Goal: Task Accomplishment & Management: Use online tool/utility

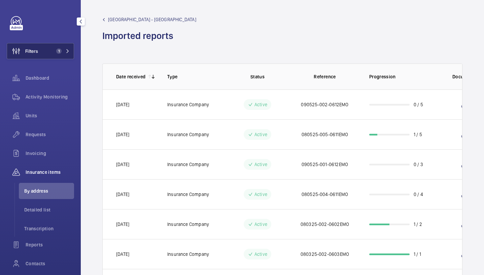
click at [56, 52] on span "1" at bounding box center [58, 50] width 5 height 5
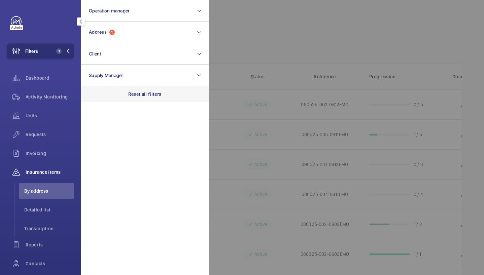
click at [151, 90] on div "Reset all filters" at bounding box center [145, 94] width 128 height 16
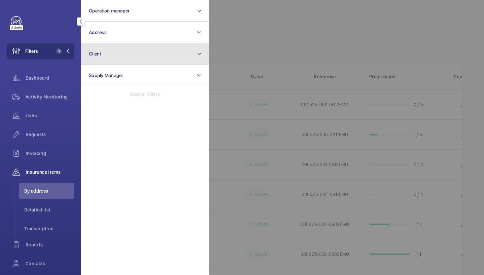
click at [134, 55] on button "Client" at bounding box center [145, 54] width 128 height 22
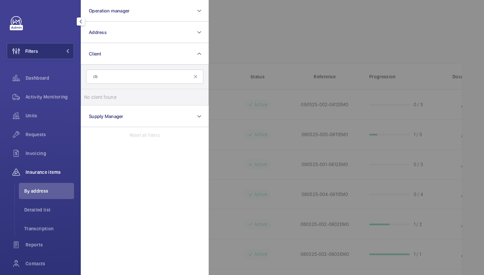
type input "c"
type input "AXA"
click at [131, 98] on span "AXA" at bounding box center [126, 97] width 8 height 5
click at [98, 98] on input "CBRE GWS- AXA" at bounding box center [90, 97] width 13 height 13
checkbox input "true"
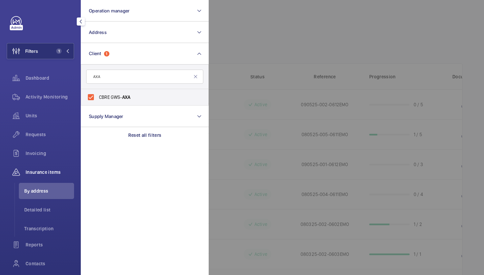
click at [236, 43] on div at bounding box center [451, 137] width 484 height 275
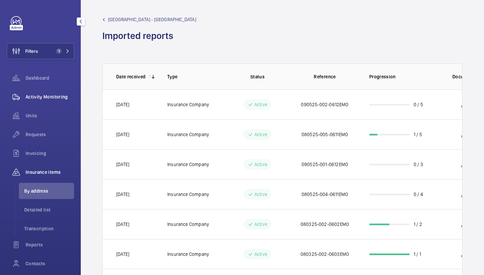
click at [49, 97] on span "Activity Monitoring" at bounding box center [50, 97] width 48 height 7
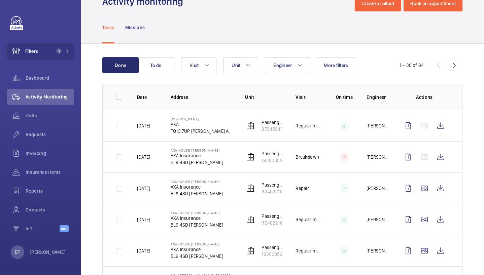
scroll to position [21, 0]
drag, startPoint x: 187, startPoint y: 195, endPoint x: 170, endPoint y: 195, distance: 17.2
click at [170, 195] on td "AXA House [PERSON_NAME] AXA Insurance BL6 4SD [PERSON_NAME]" at bounding box center [197, 188] width 74 height 31
click at [168, 201] on td "AXA House [PERSON_NAME] AXA Insurance BL6 4SD [PERSON_NAME]" at bounding box center [197, 188] width 74 height 31
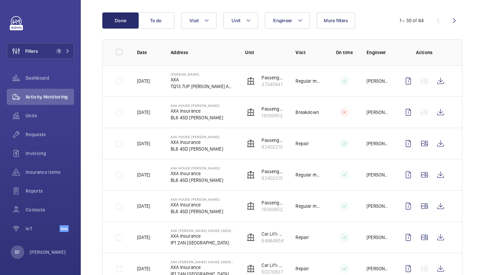
scroll to position [65, 0]
click at [40, 139] on div "Requests" at bounding box center [40, 135] width 67 height 16
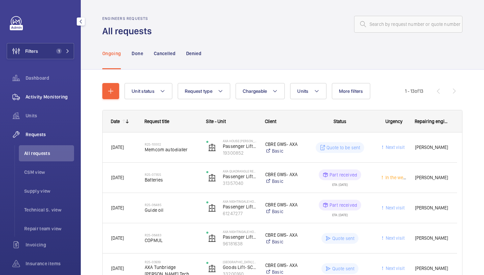
click at [53, 100] on div "Activity Monitoring" at bounding box center [40, 97] width 67 height 16
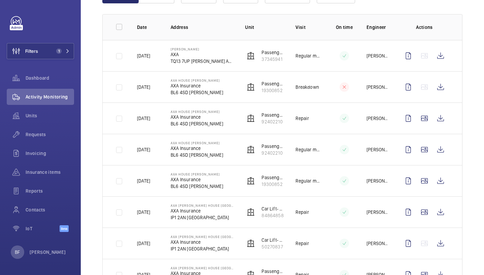
scroll to position [92, 0]
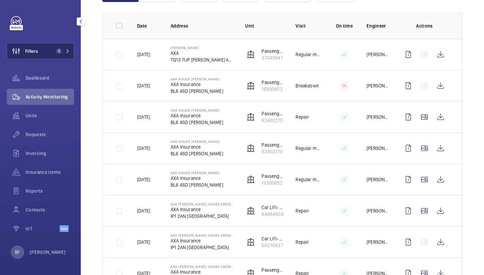
click at [53, 56] on button "Filters 1" at bounding box center [40, 51] width 67 height 16
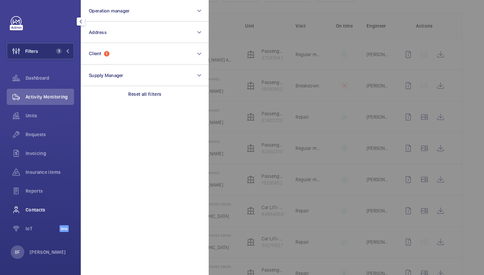
click at [48, 211] on span "Contacts" at bounding box center [50, 210] width 48 height 7
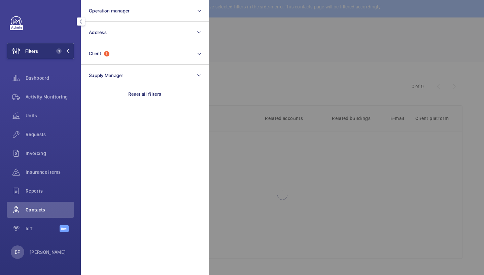
scroll to position [4, 0]
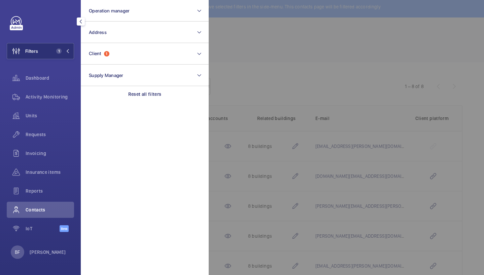
click at [255, 83] on div at bounding box center [451, 137] width 484 height 275
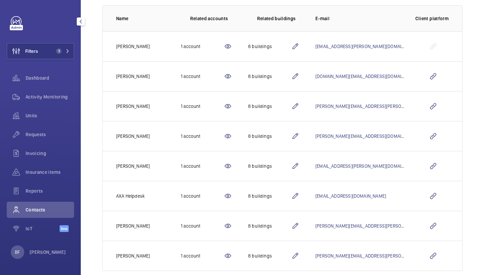
scroll to position [116, 0]
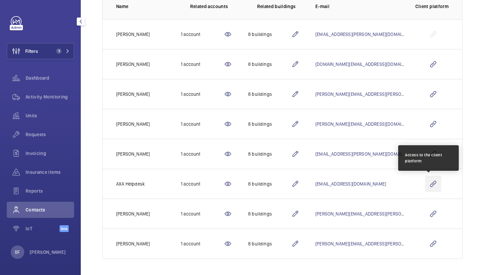
click at [430, 187] on wm-front-icon-button at bounding box center [433, 184] width 16 height 16
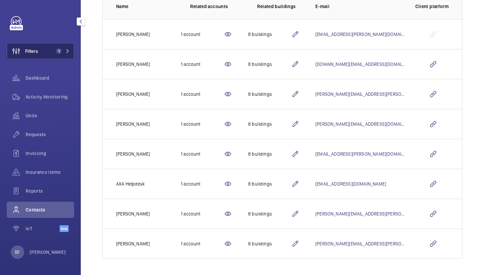
click at [65, 51] on span "1" at bounding box center [61, 50] width 16 height 5
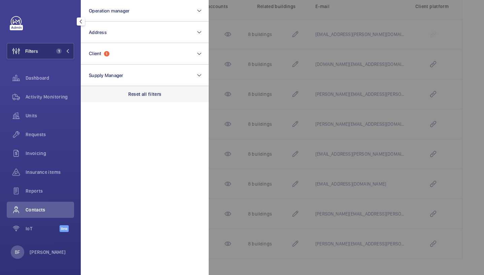
click at [141, 93] on p "Reset all filters" at bounding box center [144, 94] width 33 height 7
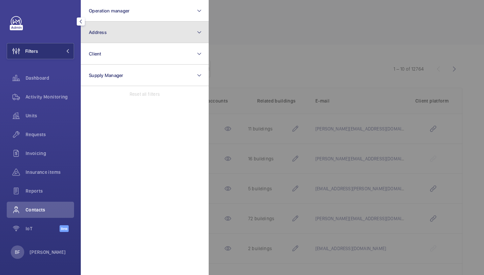
click at [116, 35] on button "Address" at bounding box center [145, 33] width 128 height 22
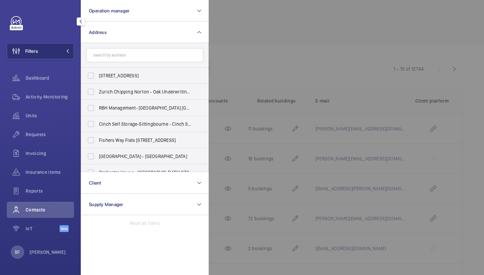
click at [124, 56] on input "text" at bounding box center [144, 55] width 117 height 14
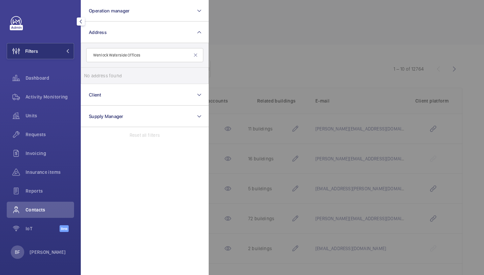
click at [99, 55] on input "Wenlock Waterside Offices" at bounding box center [144, 55] width 117 height 14
type input "Wenlock Waterside Offices"
click at [120, 78] on span "Waterside" at bounding box center [129, 75] width 22 height 5
click at [98, 78] on input "Wenlock Waterside Offices - [GEOGRAPHIC_DATA] , [STREET_ADDRESS]" at bounding box center [90, 75] width 13 height 13
checkbox input "true"
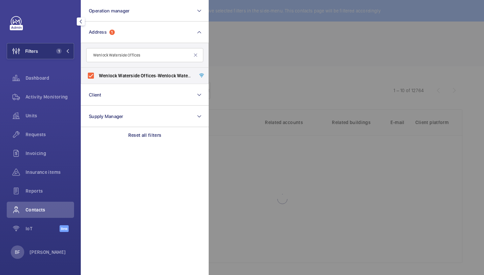
click at [289, 54] on div at bounding box center [451, 137] width 484 height 275
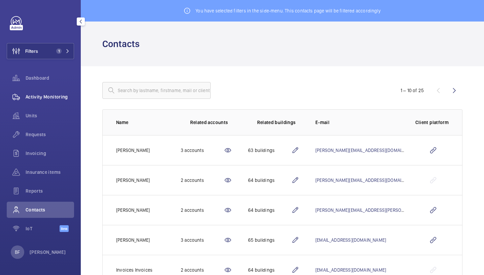
click at [40, 102] on div "Activity Monitoring" at bounding box center [40, 97] width 67 height 16
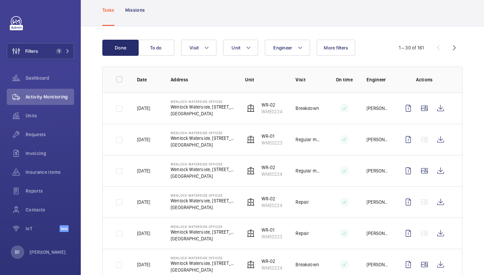
scroll to position [42, 0]
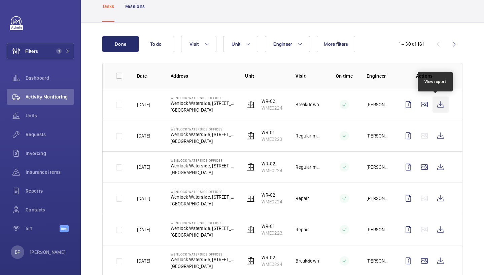
click at [436, 105] on wm-front-icon-button at bounding box center [440, 105] width 16 height 16
click at [46, 171] on span "Insurance items" at bounding box center [50, 172] width 48 height 7
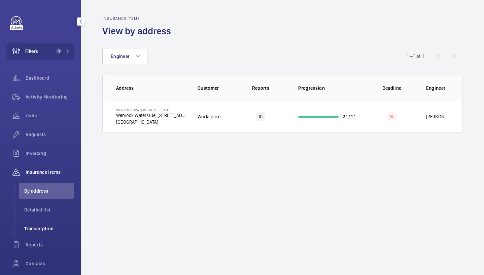
click at [47, 227] on span "Transcription" at bounding box center [49, 228] width 50 height 7
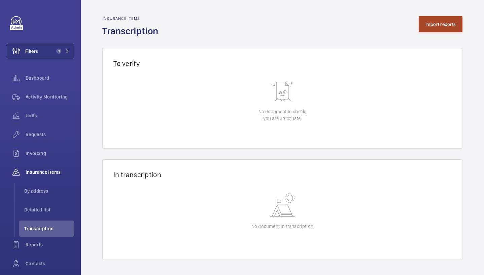
click at [447, 27] on button "Import reports" at bounding box center [441, 24] width 44 height 16
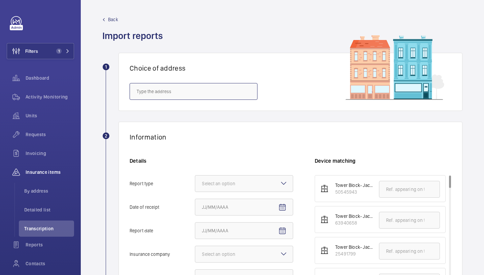
click at [158, 88] on input "text" at bounding box center [194, 91] width 128 height 17
paste input "WC1E 6HX"
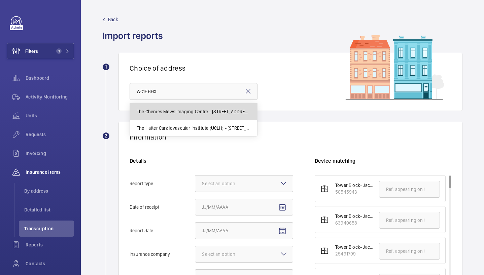
click at [179, 115] on mat-option "The Chenies Mews Imaging Centre - [STREET_ADDRESS]" at bounding box center [193, 112] width 127 height 16
type input "The Chenies Mews Imaging Centre - [STREET_ADDRESS]"
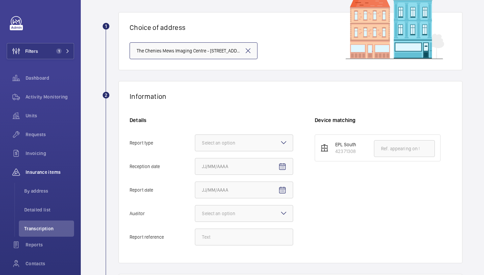
scroll to position [73, 0]
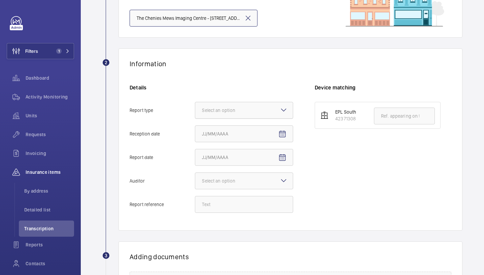
click at [255, 106] on div at bounding box center [244, 110] width 98 height 16
click at [195, 106] on input "Report type Select an option" at bounding box center [195, 110] width 0 height 16
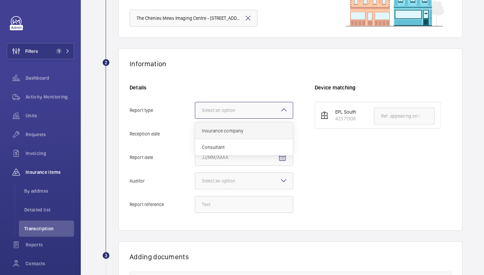
click at [240, 129] on span "Insurance company" at bounding box center [244, 131] width 84 height 7
click at [195, 118] on input "Report type Select an option Insurance company Consultant" at bounding box center [195, 110] width 0 height 16
click at [280, 133] on mat-icon "Open calendar" at bounding box center [282, 134] width 8 height 8
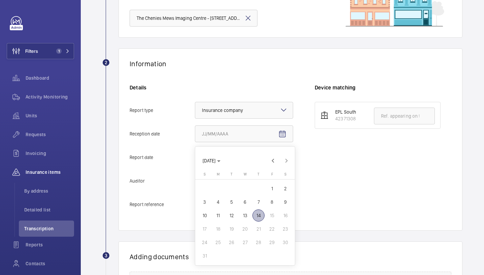
click at [258, 216] on span "14" at bounding box center [258, 216] width 12 height 12
type input "[DATE]"
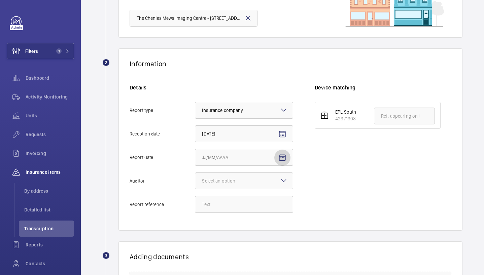
click at [285, 159] on mat-icon "Open calendar" at bounding box center [282, 158] width 8 height 8
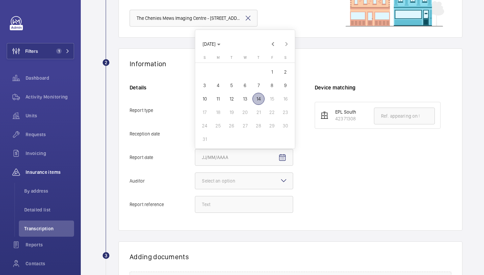
click at [261, 86] on span "7" at bounding box center [258, 85] width 12 height 12
type input "[DATE]"
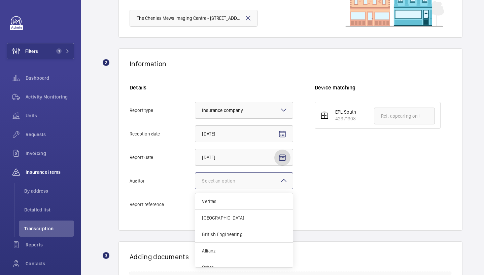
click at [257, 179] on div at bounding box center [244, 181] width 98 height 16
click at [195, 179] on input "Auditor Select an option Veritas Zurich British Engineering Allianz Other" at bounding box center [195, 181] width 0 height 16
click at [238, 248] on span "Allianz" at bounding box center [244, 251] width 84 height 7
click at [195, 189] on input "Auditor Select an option Veritas Zurich British Engineering Allianz Other" at bounding box center [195, 181] width 0 height 16
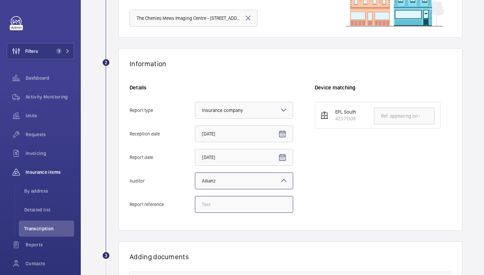
click at [214, 205] on input "Report reference" at bounding box center [244, 204] width 98 height 17
paste input "E51664003755"
type input "E51664003755"
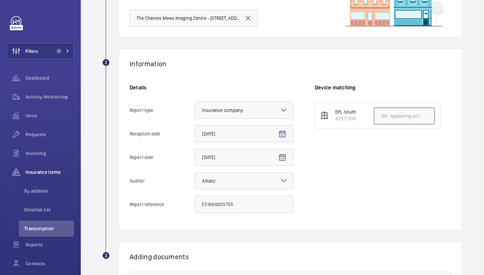
click at [390, 115] on input "text" at bounding box center [404, 116] width 61 height 17
paste input "E51664003755"
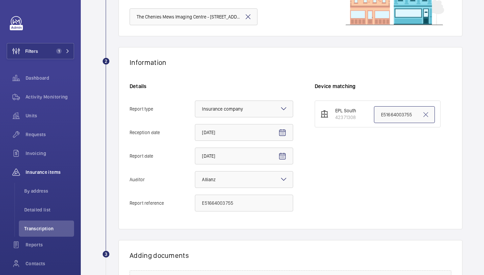
scroll to position [75, 0]
type input "E51664003755"
click at [234, 201] on input "E51664003755" at bounding box center [244, 203] width 98 height 17
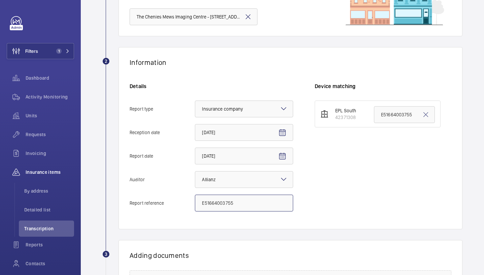
paste input "6"
type input "E51664003756"
click at [396, 113] on input "E51664003755" at bounding box center [404, 114] width 61 height 17
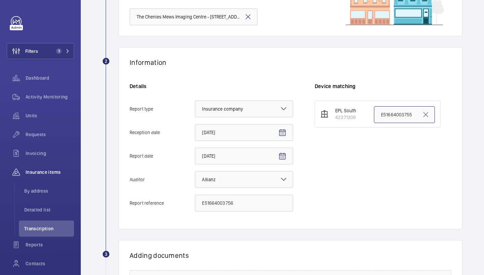
paste input "6"
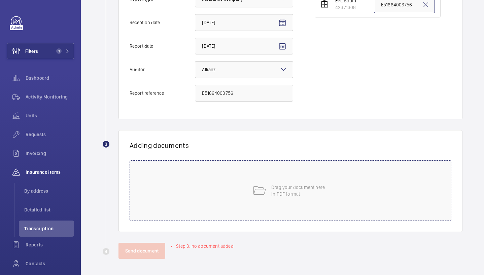
type input "E51664003756"
click at [157, 197] on div "Drag your document here in PDF format" at bounding box center [291, 190] width 322 height 61
click at [205, 190] on div "Drag your document here in PDF format" at bounding box center [291, 190] width 322 height 61
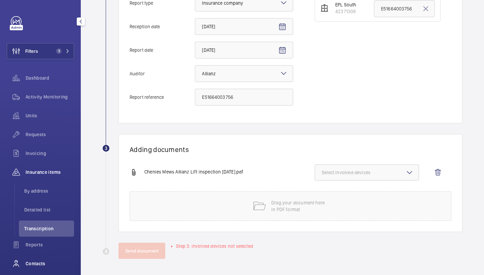
scroll to position [181, 0]
click at [431, 173] on wm-front-icon-button at bounding box center [438, 173] width 16 height 16
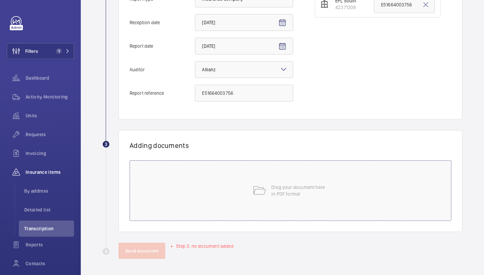
click at [215, 169] on div "Drag your document here in PDF format" at bounding box center [291, 190] width 322 height 61
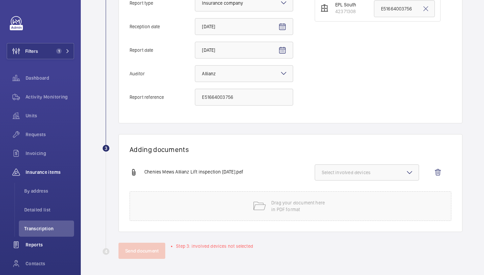
scroll to position [181, 0]
drag, startPoint x: 434, startPoint y: 176, endPoint x: 360, endPoint y: 191, distance: 75.6
click at [434, 176] on wm-front-icon-button at bounding box center [438, 173] width 16 height 16
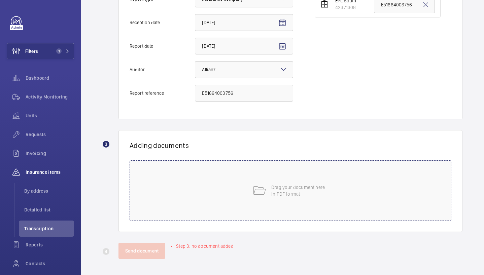
click at [247, 206] on div "Drag your document here in PDF format" at bounding box center [291, 190] width 322 height 61
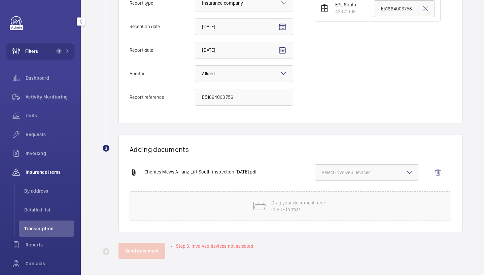
click at [372, 166] on button "Select involved devices" at bounding box center [367, 173] width 104 height 16
drag, startPoint x: 359, startPoint y: 192, endPoint x: 337, endPoint y: 168, distance: 32.4
click at [359, 192] on span "42371308" at bounding box center [367, 193] width 69 height 7
click at [331, 192] on input "42371308" at bounding box center [324, 193] width 13 height 13
checkbox input "true"
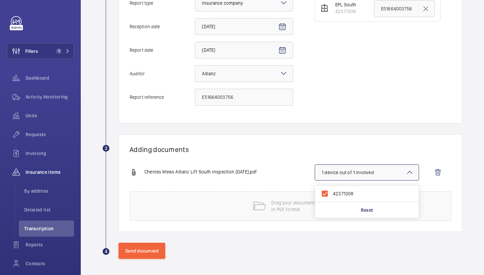
drag, startPoint x: 289, startPoint y: 142, endPoint x: 283, endPoint y: 143, distance: 5.5
click at [288, 142] on div "Adding documents Chenies Mews Allianz Lift South inspection [DATE].pdf 1 device…" at bounding box center [290, 183] width 344 height 98
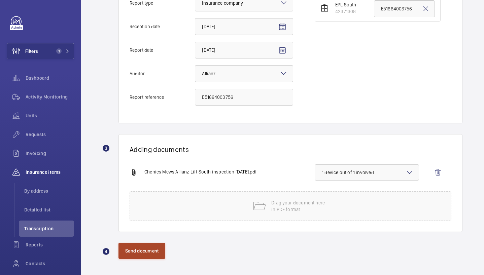
click at [149, 252] on button "Send document" at bounding box center [141, 251] width 47 height 16
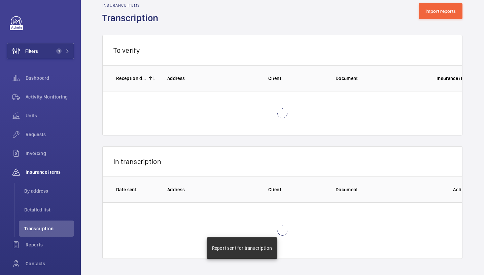
scroll to position [1, 0]
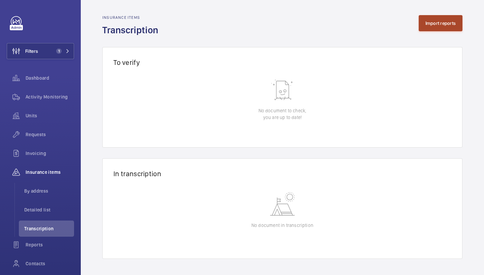
click at [429, 24] on button "Import reports" at bounding box center [441, 23] width 44 height 16
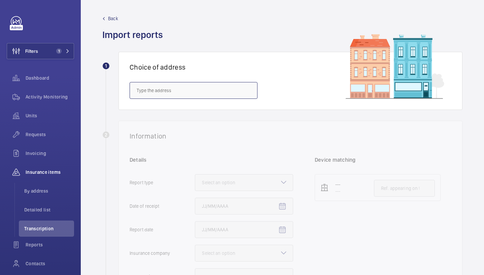
click at [190, 96] on input "text" at bounding box center [194, 90] width 128 height 17
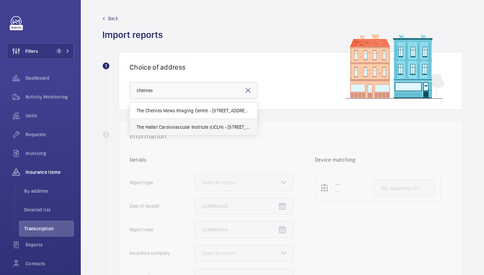
click at [177, 123] on mat-option "The Hatter Cardiovascular Institute (UCLH) - [STREET_ADDRESS]" at bounding box center [193, 127] width 127 height 16
type input "The Hatter Cardiovascular Institute (UCLH) - [STREET_ADDRESS]"
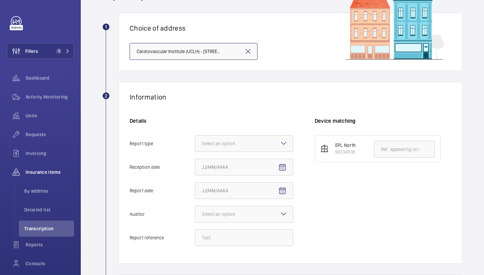
scroll to position [41, 0]
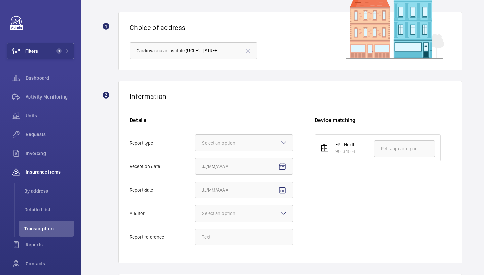
click at [254, 131] on div "Details Report type Select an option Reception date Report date Auditor Select …" at bounding box center [222, 185] width 185 height 136
click at [258, 141] on div at bounding box center [244, 143] width 98 height 16
click at [195, 141] on input "Report type Select an option Insurance company Consultant" at bounding box center [195, 143] width 0 height 16
click at [260, 168] on div "Insurance company" at bounding box center [244, 163] width 98 height 16
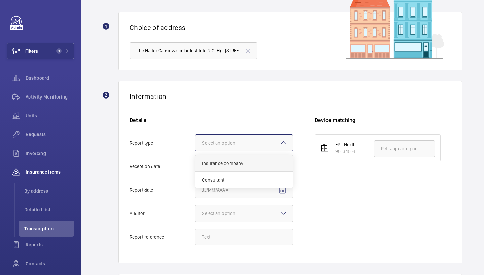
click at [195, 151] on input "Report type Select an option Insurance company Consultant" at bounding box center [195, 143] width 0 height 16
click at [284, 168] on mat-icon "Open calendar" at bounding box center [282, 167] width 8 height 8
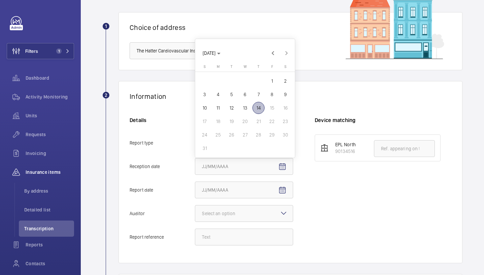
click at [257, 111] on span "14" at bounding box center [258, 108] width 12 height 12
type input "[DATE]"
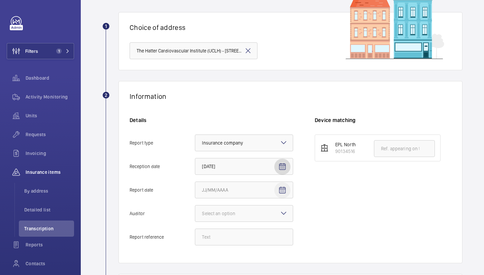
click at [287, 190] on span "Open calendar" at bounding box center [282, 190] width 16 height 16
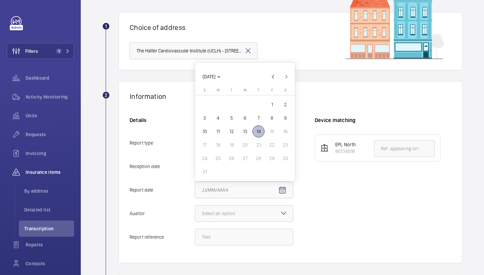
click at [261, 120] on span "7" at bounding box center [258, 118] width 12 height 12
type input "[DATE]"
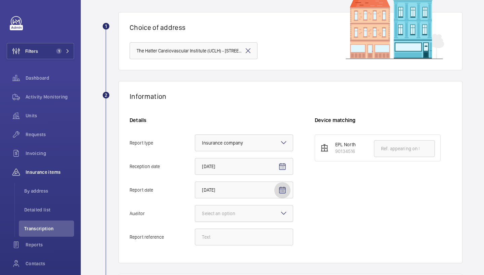
click at [251, 217] on div at bounding box center [244, 214] width 98 height 16
click at [195, 217] on input "Auditor Select an option" at bounding box center [195, 214] width 0 height 16
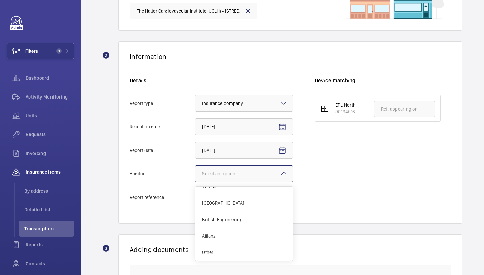
scroll to position [85, 0]
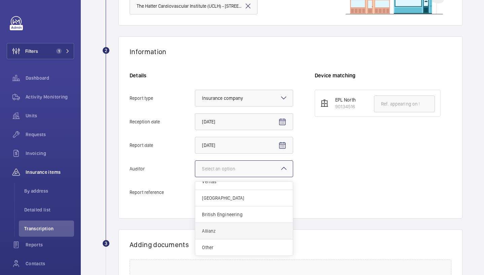
click at [252, 233] on span "Allianz" at bounding box center [244, 231] width 84 height 7
click at [195, 177] on input "Auditor Select an option Veritas Zurich British Engineering Allianz Other" at bounding box center [195, 169] width 0 height 16
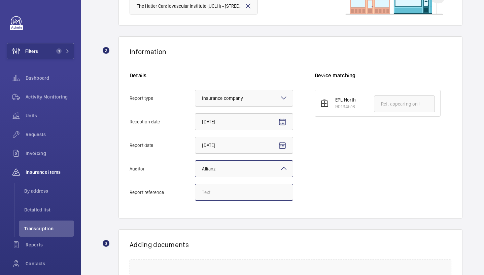
click at [231, 193] on input "Report reference" at bounding box center [244, 192] width 98 height 17
click at [262, 203] on div "Details Report type Select an option × Insurance company × Reception date [DATE…" at bounding box center [222, 140] width 185 height 136
click at [255, 196] on input "Report reference" at bounding box center [244, 192] width 98 height 17
paste input "E51664003755"
type input "E51664003755"
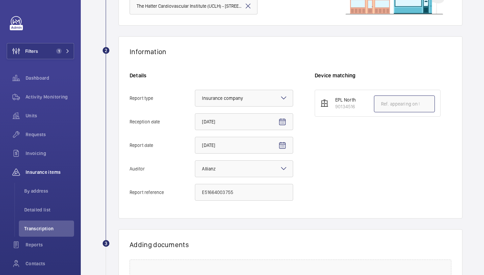
click at [400, 100] on input "text" at bounding box center [404, 104] width 61 height 17
paste input "E51664003755"
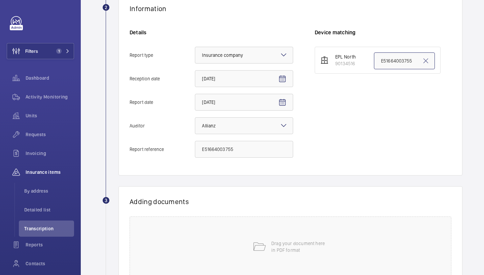
scroll to position [130, 0]
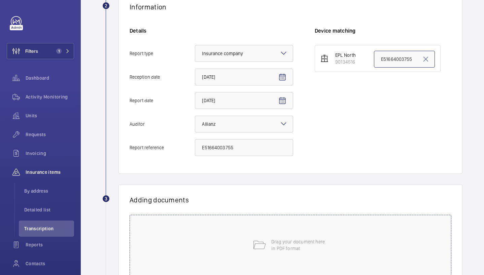
type input "E51664003755"
click at [315, 229] on div "Drag your document here in PDF format" at bounding box center [291, 245] width 322 height 61
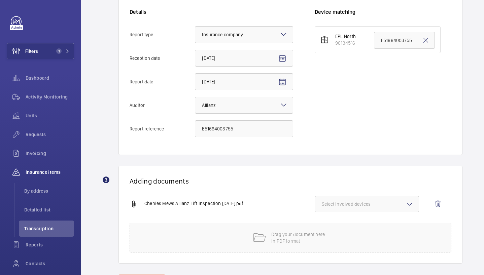
scroll to position [164, 0]
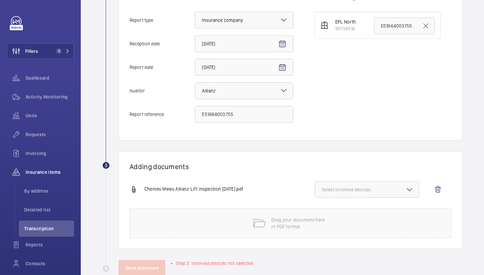
click at [367, 183] on button "Select involved devices" at bounding box center [367, 190] width 104 height 16
click at [351, 211] on span "90134516" at bounding box center [367, 211] width 69 height 7
click at [331, 211] on input "90134516" at bounding box center [324, 210] width 13 height 13
checkbox input "true"
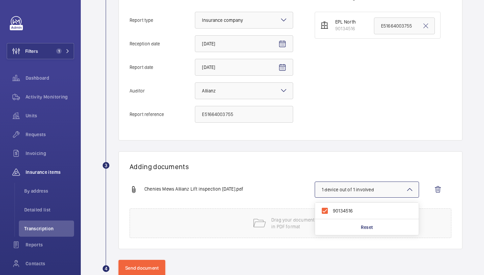
click at [261, 171] on h1 "Adding documents" at bounding box center [291, 167] width 322 height 8
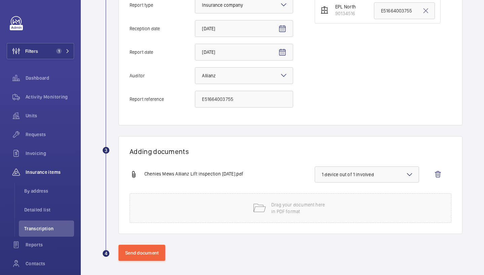
scroll to position [181, 0]
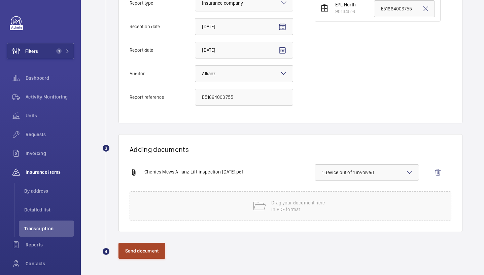
click at [131, 253] on button "Send document" at bounding box center [141, 251] width 47 height 16
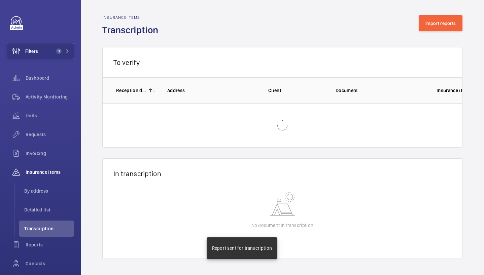
scroll to position [1, 0]
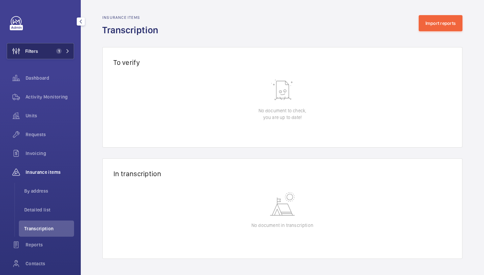
click at [59, 47] on button "Filters 1" at bounding box center [40, 51] width 67 height 16
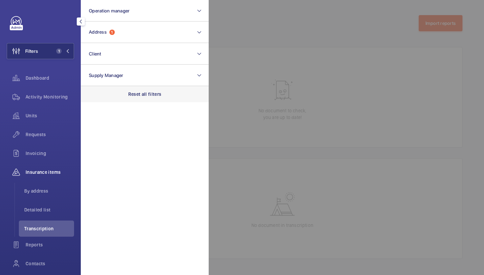
click at [156, 91] on div "Reset all filters" at bounding box center [145, 94] width 128 height 16
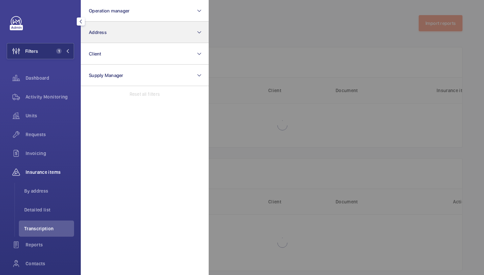
scroll to position [13, 0]
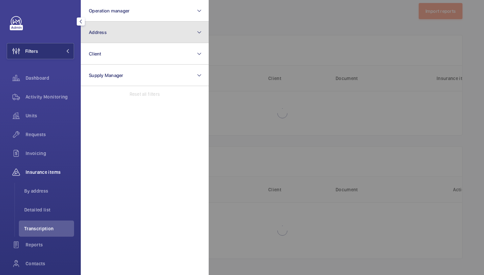
click at [146, 37] on button "Address" at bounding box center [145, 33] width 128 height 22
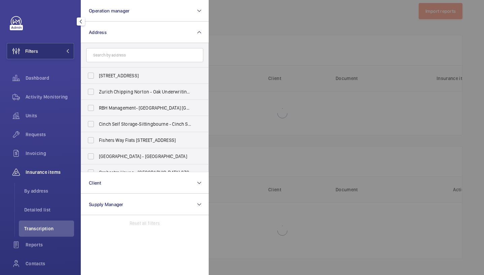
click at [136, 54] on input "text" at bounding box center [144, 55] width 117 height 14
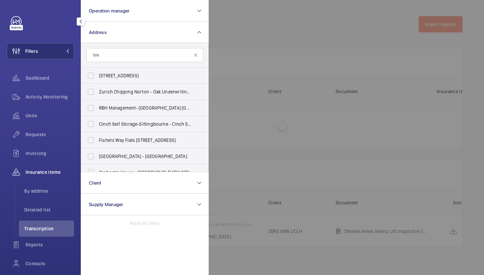
scroll to position [0, 0]
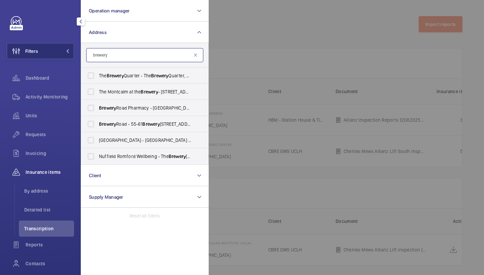
click at [92, 56] on input "brewery" at bounding box center [144, 55] width 117 height 14
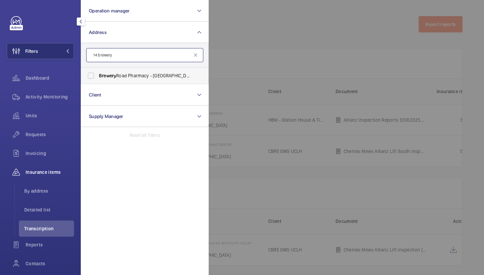
type input "14 brewery"
click at [113, 76] on span "Brewery" at bounding box center [107, 75] width 17 height 5
click at [98, 76] on input "Brewery Road Pharmacy - [GEOGRAPHIC_DATA] ([GEOGRAPHIC_DATA]), [STREET_ADDRESS]" at bounding box center [90, 75] width 13 height 13
checkbox input "true"
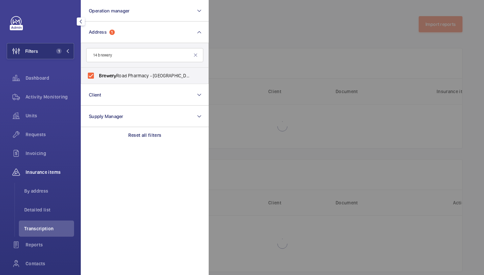
click at [260, 62] on div at bounding box center [451, 137] width 484 height 275
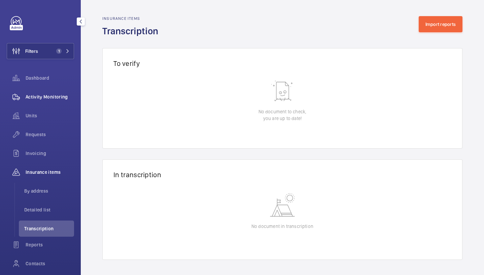
click at [50, 98] on span "Activity Monitoring" at bounding box center [50, 97] width 48 height 7
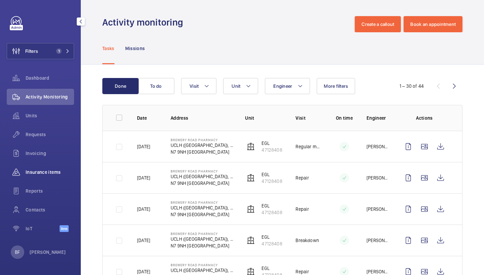
click at [47, 171] on span "Insurance items" at bounding box center [50, 172] width 48 height 7
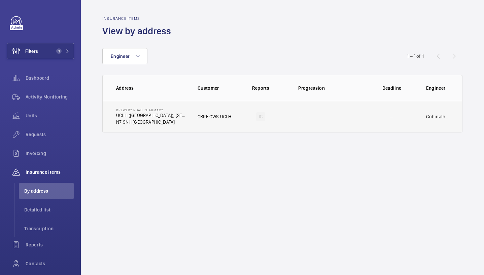
click at [171, 121] on p "N7 9NH [GEOGRAPHIC_DATA]" at bounding box center [151, 122] width 71 height 7
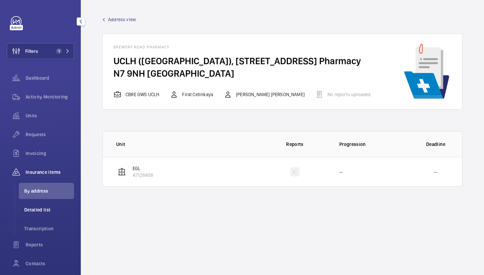
click at [50, 211] on span "Detailed list" at bounding box center [49, 210] width 50 height 7
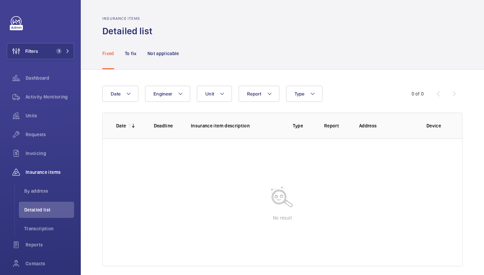
scroll to position [7, 0]
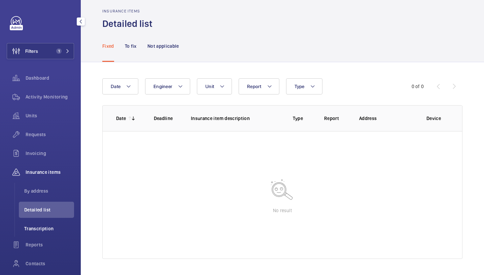
click at [42, 234] on li "Transcription" at bounding box center [46, 229] width 55 height 16
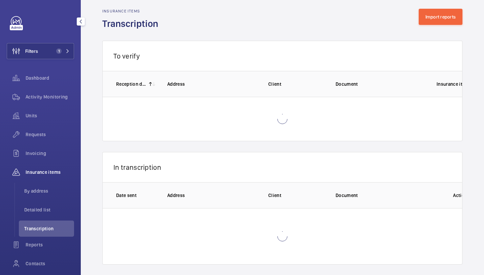
scroll to position [1, 0]
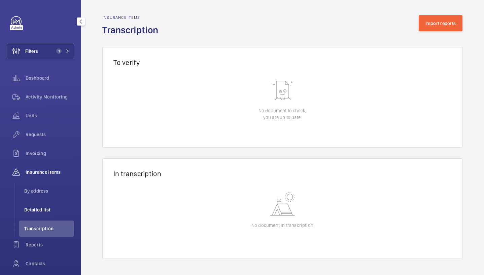
click at [32, 213] on li "Detailed list" at bounding box center [46, 210] width 55 height 16
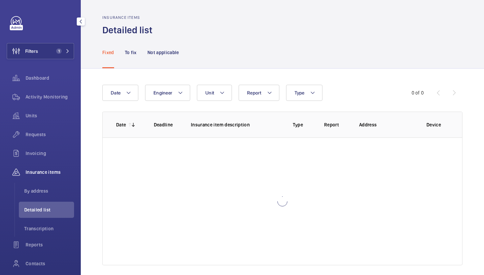
scroll to position [7, 0]
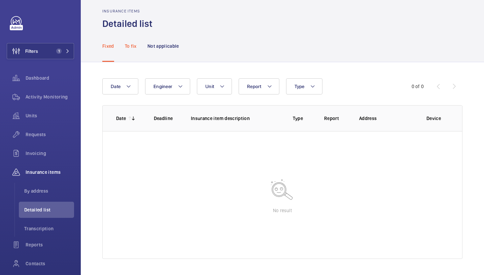
click at [133, 49] on p "To fix" at bounding box center [131, 46] width 12 height 7
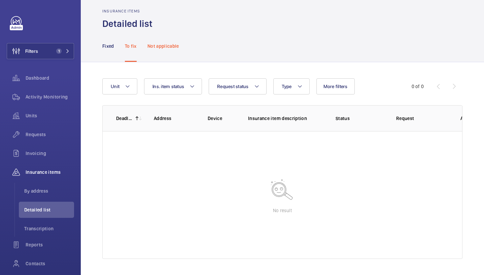
click at [163, 47] on p "Not applicable" at bounding box center [163, 46] width 32 height 7
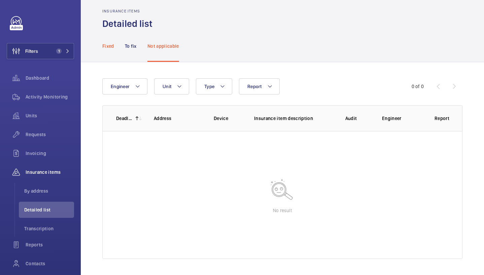
click at [108, 48] on p "Fixed" at bounding box center [108, 46] width 12 height 7
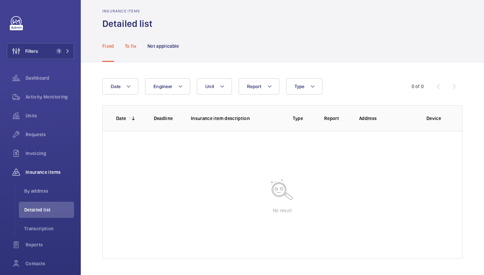
click at [131, 50] on div "To fix" at bounding box center [131, 46] width 12 height 32
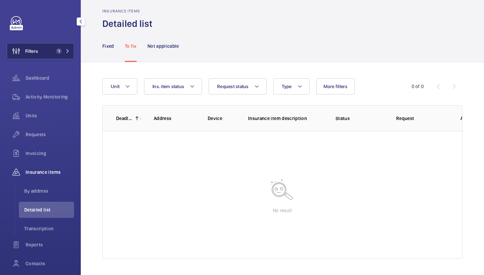
click at [47, 54] on button "Filters 1" at bounding box center [40, 51] width 67 height 16
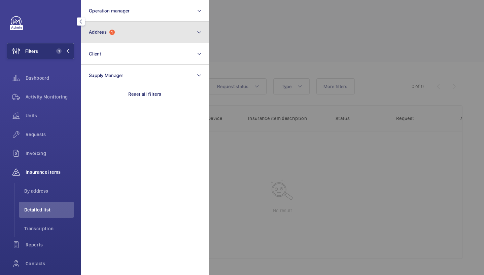
click at [185, 37] on button "Address 1" at bounding box center [145, 33] width 128 height 22
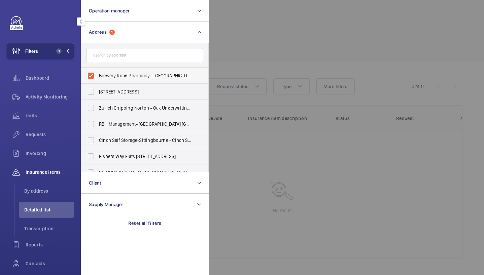
click at [112, 79] on label "Brewery Road Pharmacy - [GEOGRAPHIC_DATA] ([GEOGRAPHIC_DATA]), [STREET_ADDRESS]" at bounding box center [139, 76] width 117 height 16
click at [98, 79] on input "Brewery Road Pharmacy - [GEOGRAPHIC_DATA] ([GEOGRAPHIC_DATA]), [STREET_ADDRESS]" at bounding box center [90, 75] width 13 height 13
checkbox input "false"
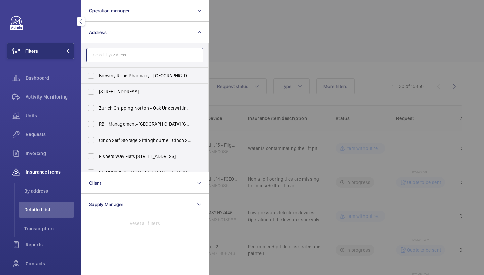
click at [111, 56] on input "text" at bounding box center [144, 55] width 117 height 14
paste input "N7 9NH"
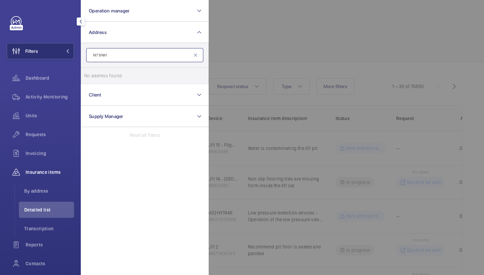
click at [157, 49] on input "N7 9NH" at bounding box center [144, 55] width 117 height 14
type input "14 bre"
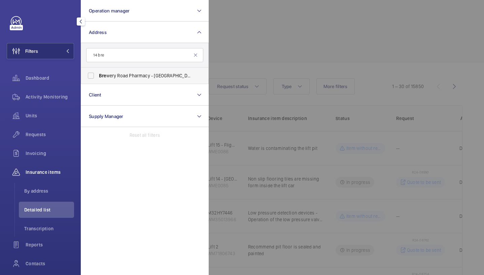
click at [156, 77] on span "[PERSON_NAME] Road Pharmacy - [GEOGRAPHIC_DATA] ([GEOGRAPHIC_DATA]), [STREET_AD…" at bounding box center [145, 75] width 93 height 7
click at [98, 77] on input "[PERSON_NAME] Road Pharmacy - [GEOGRAPHIC_DATA] ([GEOGRAPHIC_DATA]), [STREET_AD…" at bounding box center [90, 75] width 13 height 13
checkbox input "true"
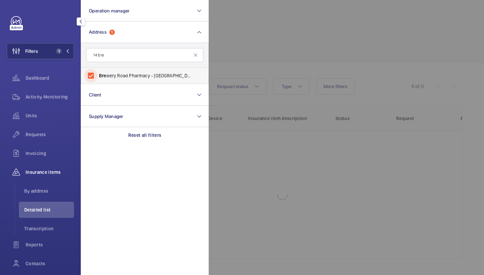
scroll to position [7, 0]
click at [229, 65] on div at bounding box center [451, 137] width 484 height 275
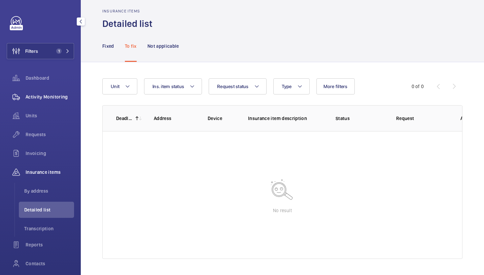
click at [50, 99] on span "Activity Monitoring" at bounding box center [50, 97] width 48 height 7
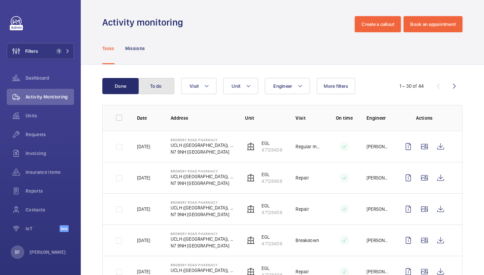
click at [172, 85] on button "To do" at bounding box center [156, 86] width 36 height 16
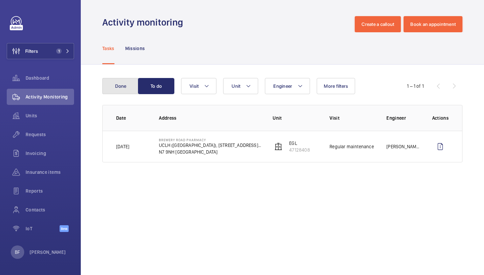
click at [129, 82] on button "Done" at bounding box center [120, 86] width 36 height 16
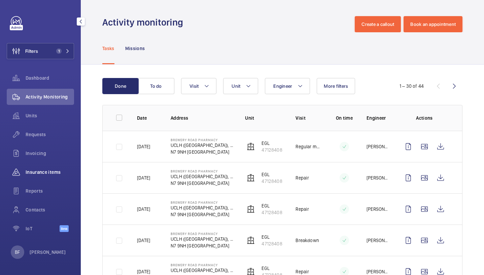
click at [52, 173] on span "Insurance items" at bounding box center [50, 172] width 48 height 7
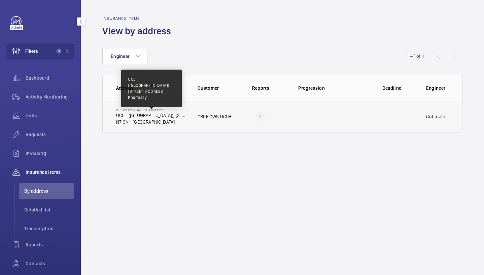
click at [140, 113] on p "UCLH ([GEOGRAPHIC_DATA]), [STREET_ADDRESS] Pharmacy" at bounding box center [151, 115] width 71 height 7
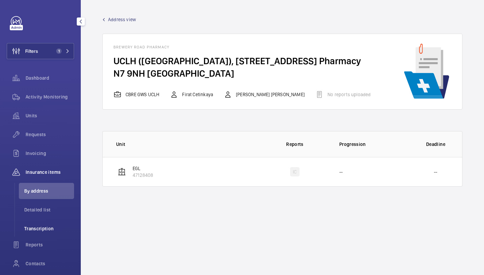
click at [32, 225] on span "Transcription" at bounding box center [49, 228] width 50 height 7
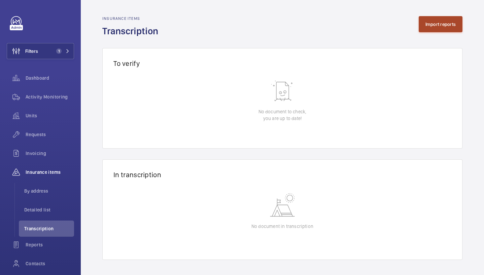
click at [431, 30] on button "Import reports" at bounding box center [441, 24] width 44 height 16
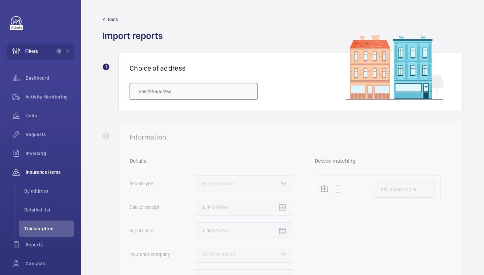
click at [185, 96] on input "text" at bounding box center [194, 91] width 128 height 17
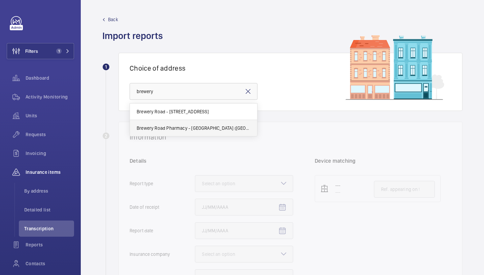
click at [189, 132] on mat-option "Brewery Road Pharmacy - [GEOGRAPHIC_DATA] ([GEOGRAPHIC_DATA]), [STREET_ADDRESS]" at bounding box center [193, 128] width 127 height 16
type input "Brewery Road Pharmacy - [GEOGRAPHIC_DATA] ([GEOGRAPHIC_DATA]), [STREET_ADDRESS]"
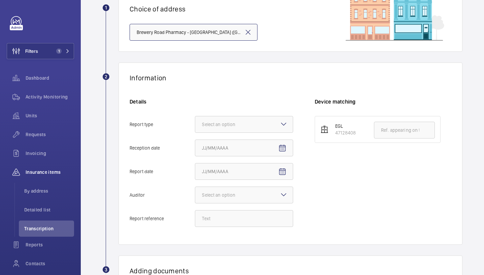
scroll to position [60, 0]
click at [236, 129] on div at bounding box center [244, 124] width 98 height 16
click at [195, 129] on input "Report type Select an option" at bounding box center [195, 124] width 0 height 16
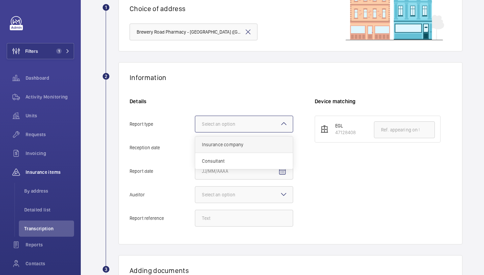
click at [238, 149] on div "Insurance company" at bounding box center [244, 145] width 98 height 16
click at [195, 132] on input "Report type Select an option Insurance company Consultant" at bounding box center [195, 124] width 0 height 16
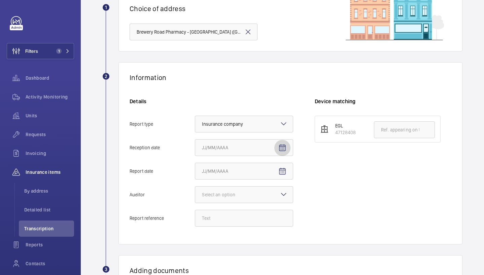
click at [285, 149] on mat-icon "Open calendar" at bounding box center [282, 148] width 8 height 8
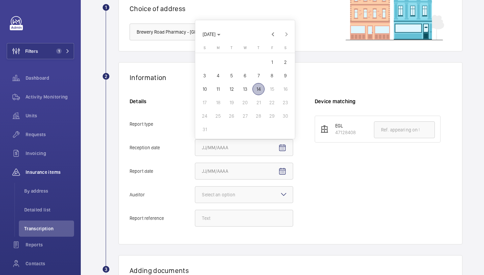
click at [260, 88] on span "14" at bounding box center [258, 89] width 12 height 12
type input "[DATE]"
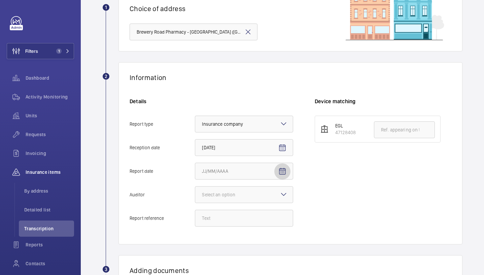
click at [279, 169] on mat-icon "Open calendar" at bounding box center [282, 172] width 8 height 8
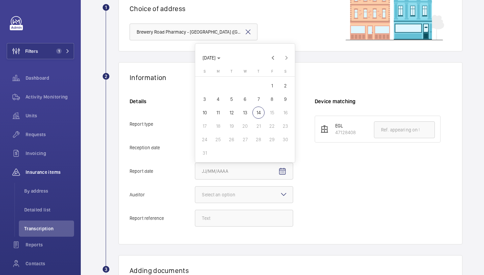
click at [228, 100] on span "5" at bounding box center [231, 99] width 12 height 12
type input "[DATE]"
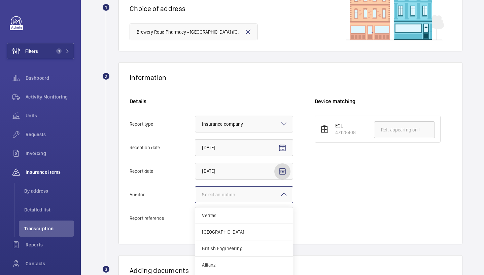
click at [243, 191] on div "Select an option" at bounding box center [244, 194] width 98 height 7
click at [195, 191] on input "Auditor Select an option Veritas Zurich British Engineering Allianz Other" at bounding box center [195, 195] width 0 height 16
click at [226, 261] on div "Allianz" at bounding box center [244, 265] width 98 height 16
click at [195, 203] on input "Auditor Select an option Veritas Zurich British Engineering Allianz Other" at bounding box center [195, 195] width 0 height 16
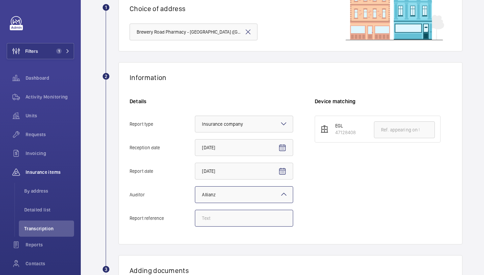
click at [220, 212] on input "Report reference" at bounding box center [244, 218] width 98 height 17
click at [220, 217] on input "Report reference" at bounding box center [244, 218] width 98 height 17
click at [217, 223] on input "Report reference" at bounding box center [244, 218] width 98 height 17
paste input "E52829001537"
type input "E52829001537"
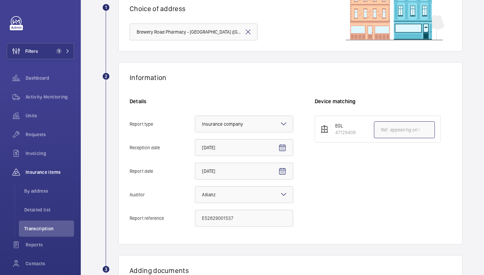
click at [392, 128] on input "text" at bounding box center [404, 129] width 61 height 17
paste input "E52829001537"
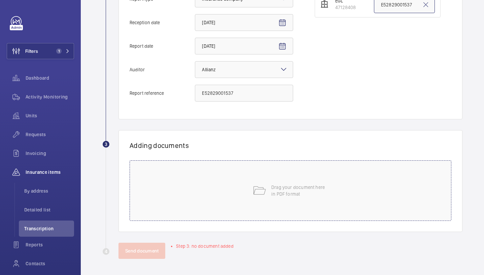
type input "E52829001537"
click at [197, 195] on div "Drag your document here in PDF format" at bounding box center [291, 190] width 322 height 61
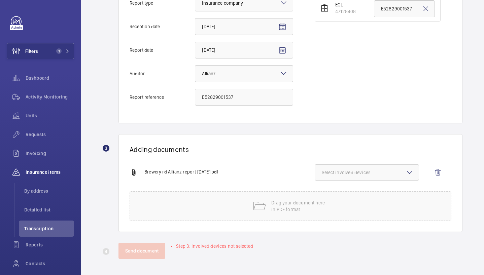
click at [354, 171] on span "Select involved devices" at bounding box center [367, 172] width 90 height 7
click at [342, 197] on span "47128408" at bounding box center [367, 193] width 69 height 7
click at [331, 197] on input "47128408" at bounding box center [324, 193] width 13 height 13
checkbox input "true"
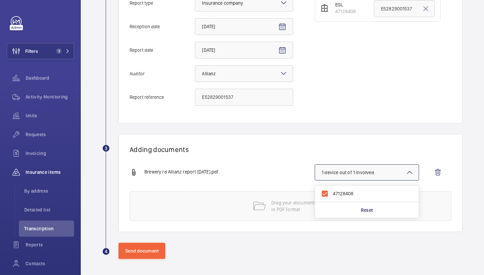
click at [282, 151] on h1 "Adding documents" at bounding box center [291, 149] width 322 height 8
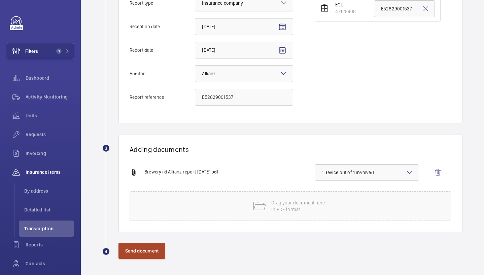
click at [140, 254] on button "Send document" at bounding box center [141, 251] width 47 height 16
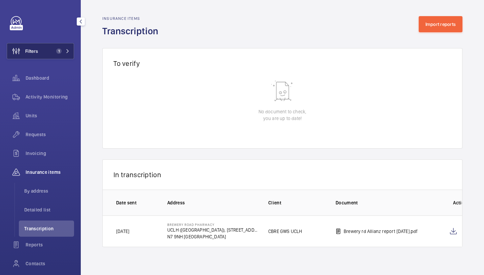
click at [59, 53] on span "1" at bounding box center [61, 50] width 16 height 5
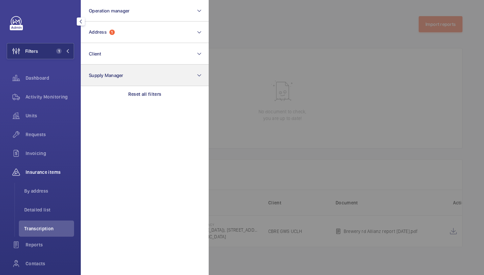
drag, startPoint x: 165, startPoint y: 92, endPoint x: 157, endPoint y: 82, distance: 13.1
click at [165, 92] on div "Reset all filters" at bounding box center [145, 94] width 128 height 16
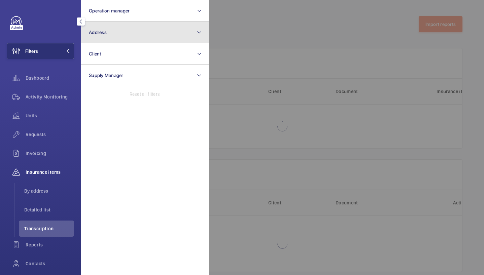
click at [137, 37] on button "Address" at bounding box center [145, 33] width 128 height 22
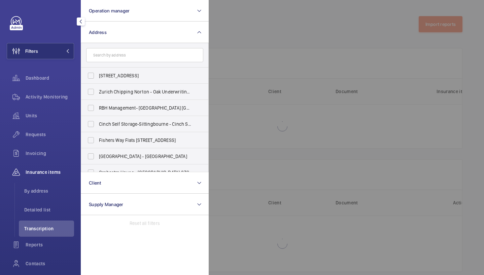
click at [136, 53] on input "text" at bounding box center [144, 55] width 117 height 14
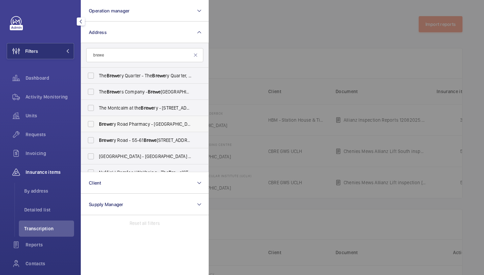
type input "brewe"
click at [142, 121] on span "[PERSON_NAME] Road Pharmacy - [GEOGRAPHIC_DATA] ([GEOGRAPHIC_DATA]), [STREET_AD…" at bounding box center [145, 124] width 93 height 7
click at [98, 120] on input "[PERSON_NAME] Road Pharmacy - [GEOGRAPHIC_DATA] ([GEOGRAPHIC_DATA]), [STREET_AD…" at bounding box center [90, 123] width 13 height 13
checkbox input "true"
click at [263, 55] on div at bounding box center [451, 137] width 484 height 275
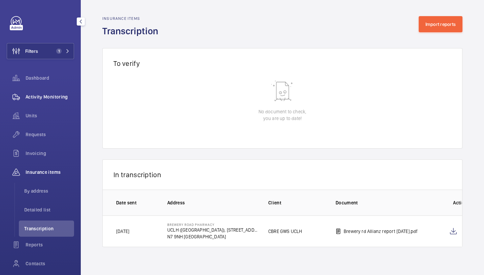
click at [53, 98] on span "Activity Monitoring" at bounding box center [50, 97] width 48 height 7
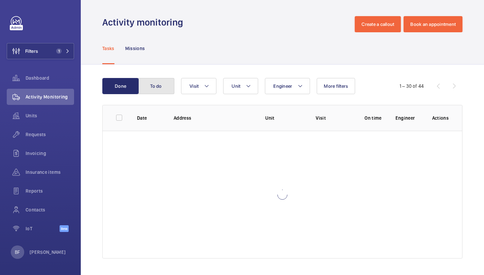
click at [154, 85] on button "To do" at bounding box center [156, 86] width 36 height 16
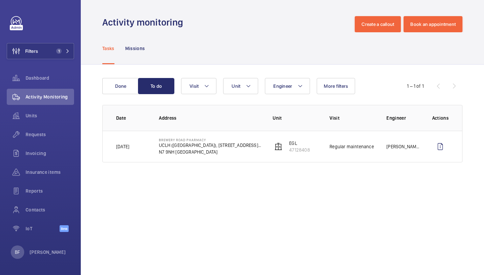
click at [159, 212] on wm-front-admin-operations-monitoring "Activity monitoring Create a callout Book an appointment Tasks Missions Done To…" at bounding box center [282, 137] width 403 height 275
click at [66, 52] on mat-icon at bounding box center [68, 51] width 4 height 4
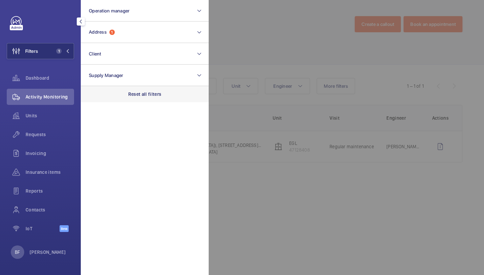
click at [135, 89] on div "Reset all filters" at bounding box center [145, 94] width 128 height 16
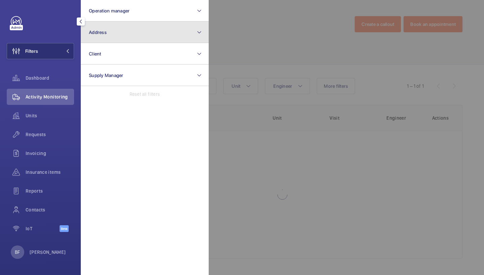
click at [128, 37] on button "Address" at bounding box center [145, 33] width 128 height 22
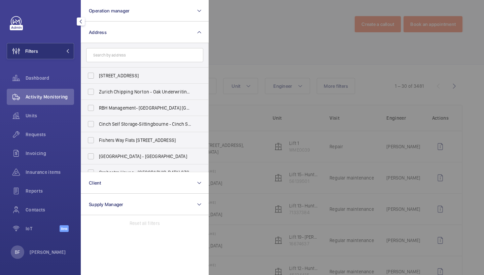
click at [131, 55] on input "text" at bounding box center [144, 55] width 117 height 14
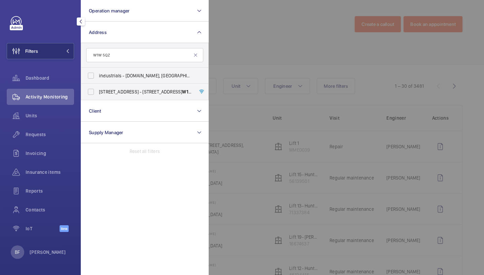
type input "W1W 5QZ"
click at [270, 28] on div at bounding box center [451, 137] width 484 height 275
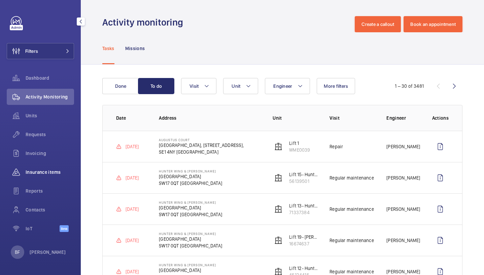
click at [43, 168] on div "Insurance items" at bounding box center [40, 172] width 67 height 16
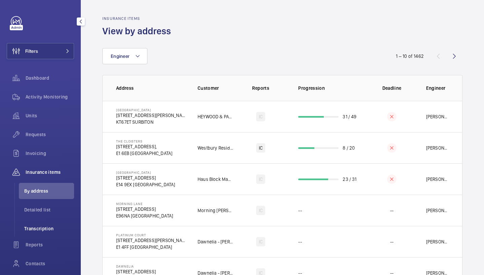
click at [51, 227] on span "Transcription" at bounding box center [49, 228] width 50 height 7
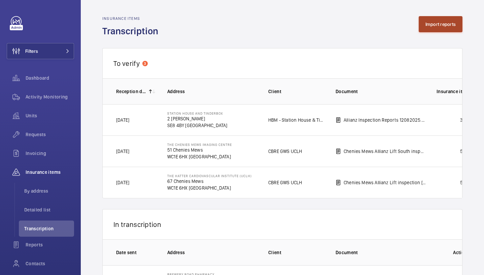
click at [429, 23] on button "Import reports" at bounding box center [441, 24] width 44 height 16
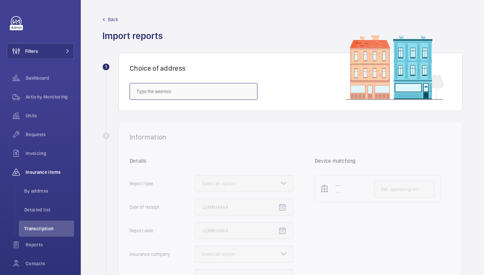
click at [181, 87] on input "text" at bounding box center [194, 91] width 128 height 17
click at [190, 93] on input "text" at bounding box center [194, 91] width 128 height 17
paste input "W1W 5QZ"
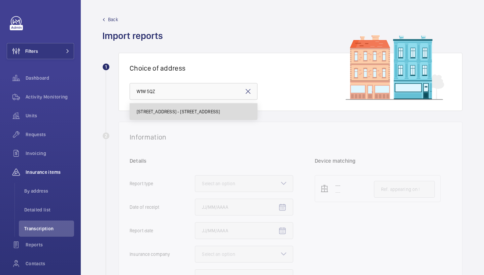
click at [182, 109] on span "[STREET_ADDRESS] - [STREET_ADDRESS]" at bounding box center [178, 111] width 83 height 7
type input "[STREET_ADDRESS] - [STREET_ADDRESS]"
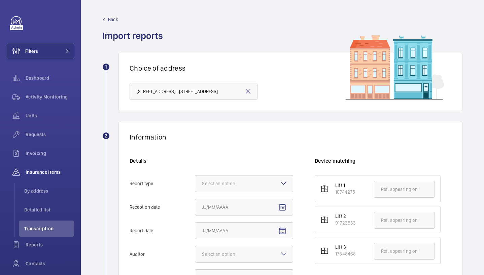
click at [225, 154] on div "Information Details Report type Select an option Reception date Report date Aud…" at bounding box center [290, 213] width 344 height 182
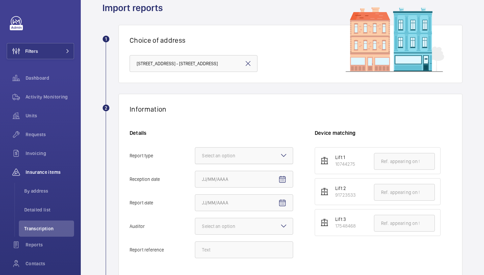
scroll to position [30, 0]
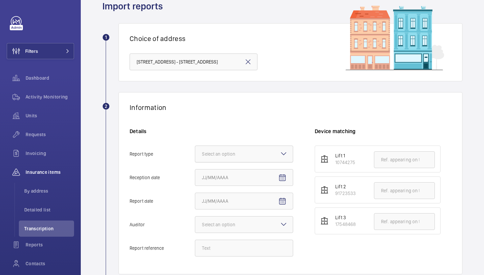
click at [258, 150] on div at bounding box center [244, 154] width 98 height 16
click at [195, 150] on input "Report type Select an option" at bounding box center [195, 154] width 0 height 16
click at [259, 173] on span "Insurance company" at bounding box center [244, 174] width 84 height 7
click at [195, 162] on input "Report type Select an option Insurance company Consultant" at bounding box center [195, 154] width 0 height 16
click at [271, 176] on input "Reception date" at bounding box center [244, 177] width 98 height 17
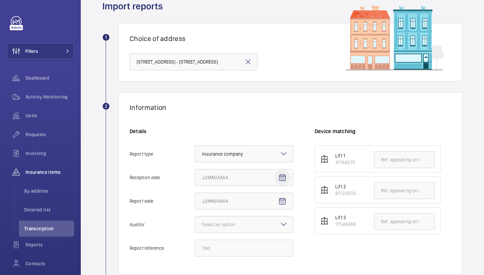
click at [285, 177] on mat-icon "Open calendar" at bounding box center [282, 178] width 8 height 8
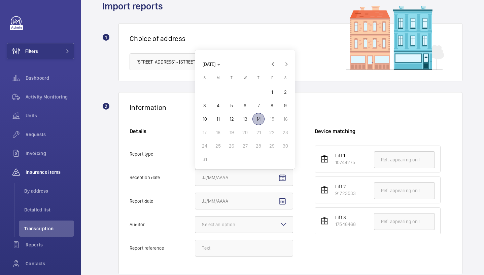
click at [261, 117] on span "14" at bounding box center [258, 119] width 12 height 12
type input "[DATE]"
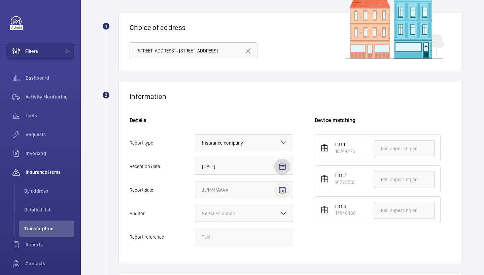
scroll to position [45, 0]
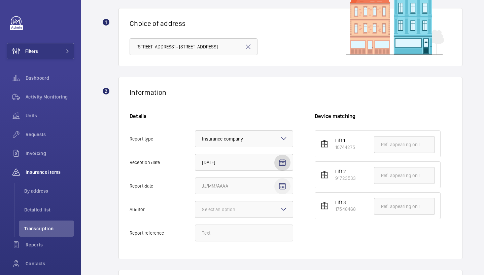
click at [285, 188] on mat-icon "Open calendar" at bounding box center [282, 186] width 8 height 8
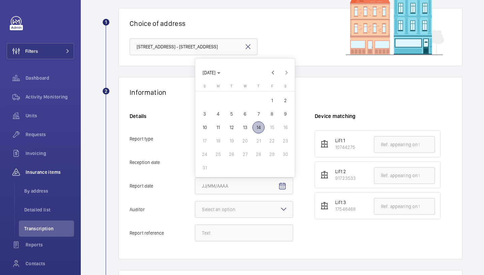
click at [246, 129] on span "13" at bounding box center [245, 127] width 12 height 12
type input "[DATE]"
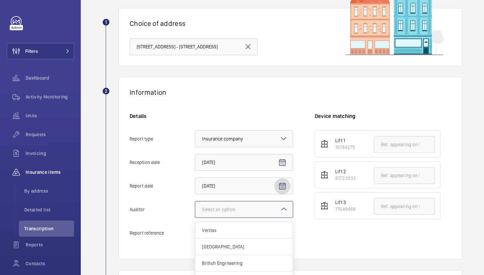
click at [269, 210] on div at bounding box center [244, 210] width 98 height 16
click at [195, 210] on input "Auditor Select an option Veritas Zurich British Engineering Allianz Other" at bounding box center [195, 210] width 0 height 16
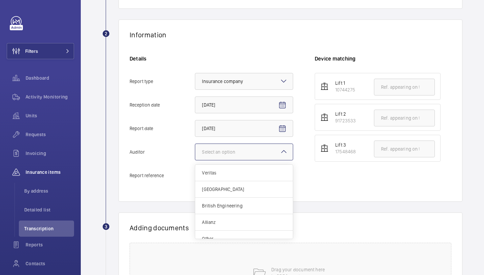
scroll to position [107, 0]
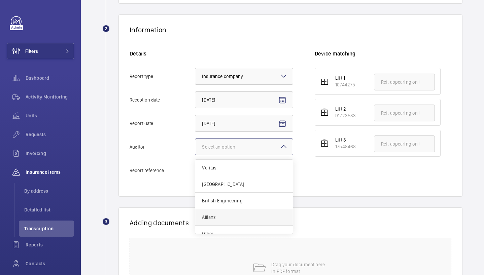
click at [234, 222] on div "Allianz" at bounding box center [244, 217] width 98 height 16
click at [195, 155] on input "Auditor Select an option Veritas Zurich British Engineering Allianz Other" at bounding box center [195, 147] width 0 height 16
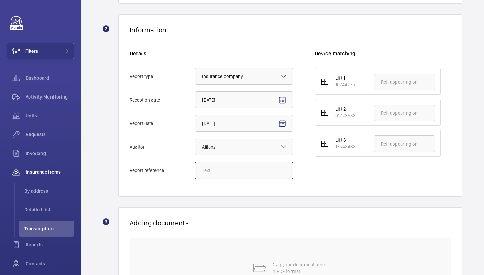
click at [212, 169] on input "Report reference" at bounding box center [244, 170] width 98 height 17
click at [219, 174] on input "Report reference" at bounding box center [244, 170] width 98 height 17
paste input "E52829001944"
type input "E52829001944"
click at [283, 205] on wm-front-report-upload-form "2 Information Details Report type Select an option × Insurance company × Recept…" at bounding box center [282, 175] width 360 height 322
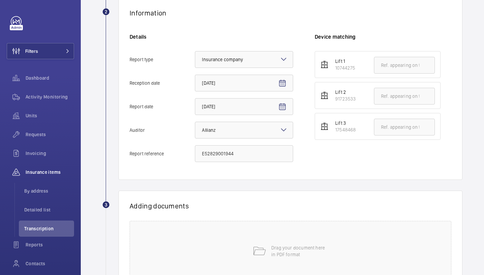
scroll to position [131, 0]
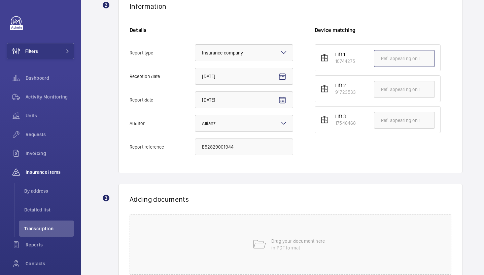
click at [392, 58] on input "text" at bounding box center [404, 58] width 61 height 17
paste input "E52829001944"
type input "E52829001944"
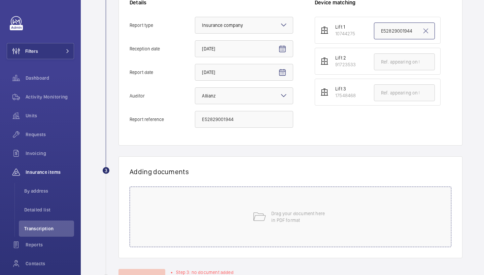
scroll to position [185, 0]
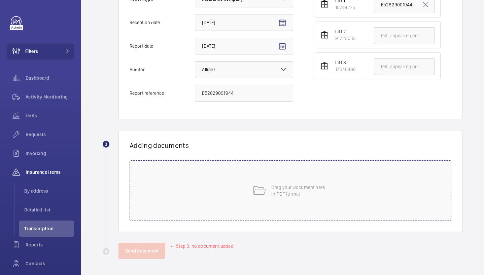
click at [214, 195] on div "Drag your document here in PDF format" at bounding box center [291, 190] width 322 height 61
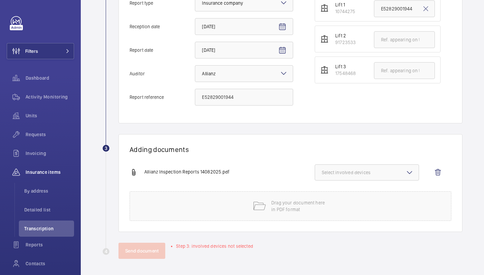
click at [344, 169] on span "Select involved devices" at bounding box center [367, 172] width 90 height 7
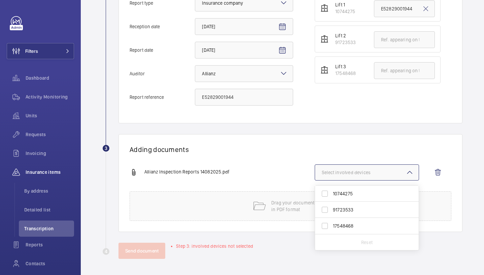
click at [347, 194] on span "10744275" at bounding box center [367, 193] width 69 height 7
click at [331, 194] on input "10744275" at bounding box center [324, 193] width 13 height 13
checkbox input "true"
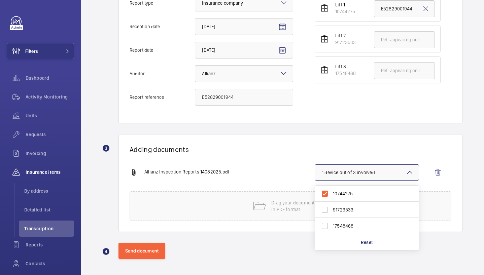
click at [247, 154] on div "Adding documents Allianz Inspection Reports 14082025.pdf 1 device out of 3 invo…" at bounding box center [290, 183] width 344 height 98
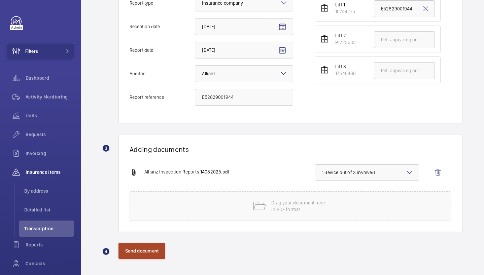
click at [140, 248] on button "Send document" at bounding box center [141, 251] width 47 height 16
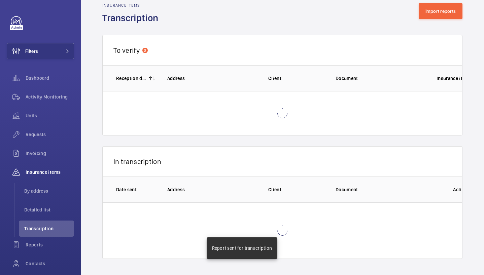
scroll to position [13, 0]
click at [448, 13] on button "Import reports" at bounding box center [441, 11] width 44 height 16
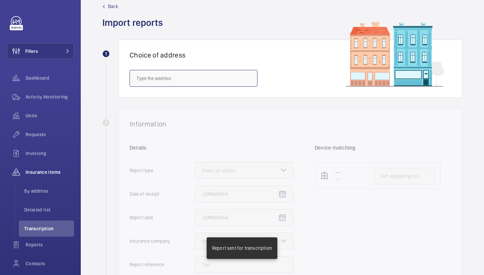
click at [179, 77] on input "text" at bounding box center [194, 78] width 128 height 17
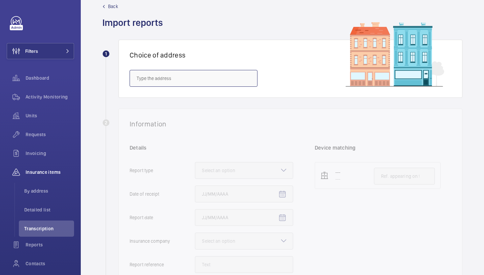
click at [169, 81] on input "text" at bounding box center [194, 78] width 128 height 17
paste input "W1W 5QZ"
click at [174, 103] on mat-option "[STREET_ADDRESS] - [STREET_ADDRESS]" at bounding box center [193, 99] width 127 height 16
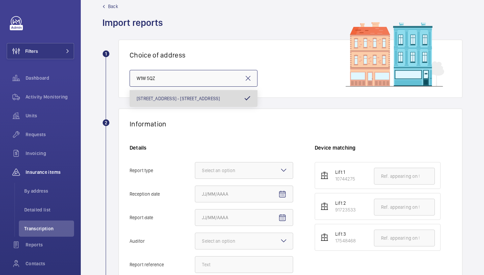
type input "[STREET_ADDRESS] - [STREET_ADDRESS]"
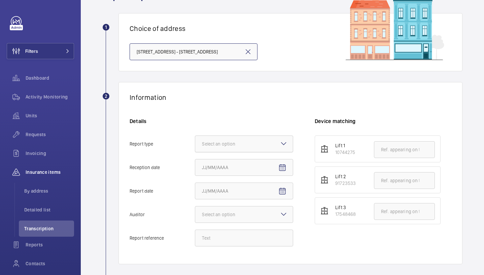
scroll to position [40, 0]
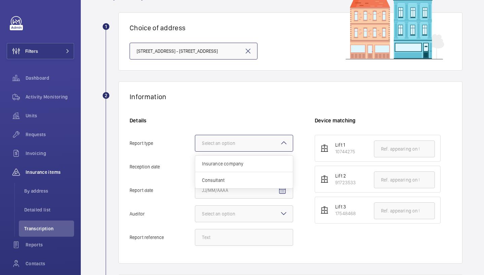
click at [259, 138] on div at bounding box center [244, 143] width 98 height 16
click at [195, 138] on input "Report type Select an option Insurance company Consultant" at bounding box center [195, 143] width 0 height 16
click at [246, 169] on div "Insurance company" at bounding box center [244, 164] width 98 height 16
click at [195, 151] on input "Report type Select an option Insurance company Consultant" at bounding box center [195, 143] width 0 height 16
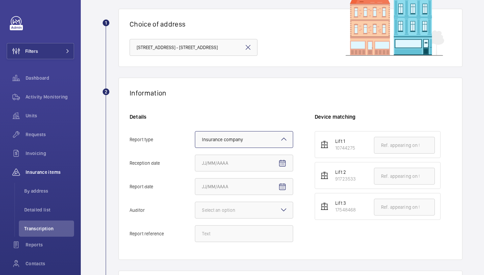
scroll to position [53, 0]
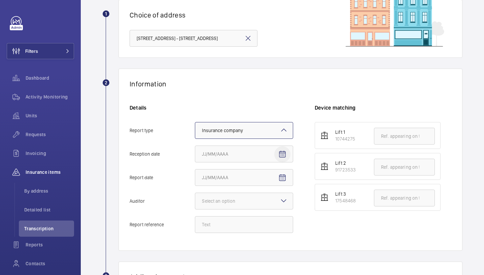
click at [287, 151] on span "Open calendar" at bounding box center [282, 154] width 16 height 16
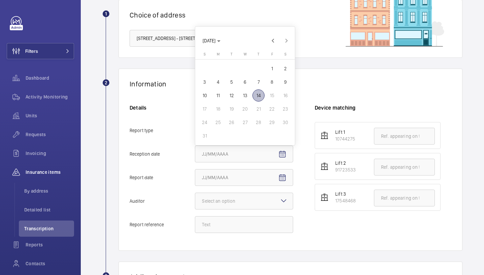
click at [258, 98] on span "14" at bounding box center [258, 96] width 12 height 12
type input "[DATE]"
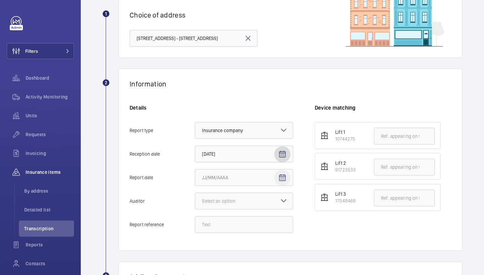
click at [281, 174] on mat-icon "Open calendar" at bounding box center [282, 178] width 8 height 8
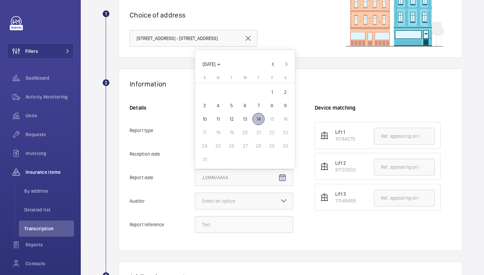
click at [231, 228] on div at bounding box center [242, 137] width 484 height 275
click at [220, 224] on input "Report reference" at bounding box center [244, 224] width 98 height 17
click at [212, 231] on input "Report reference" at bounding box center [244, 224] width 98 height 17
click at [207, 226] on input "Report reference" at bounding box center [244, 224] width 98 height 17
click at [209, 210] on div "Details Report type Select an option × Insurance company × Reception date [DATE…" at bounding box center [222, 172] width 185 height 136
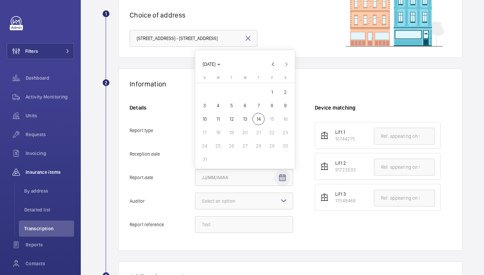
click at [246, 167] on div "Details Report type Select an option × Insurance company × Reception date [DATE…" at bounding box center [222, 172] width 185 height 136
click at [296, 174] on div "Details Report type Select an option × Insurance company × Reception date [DATE…" at bounding box center [222, 172] width 185 height 136
click at [276, 174] on span "Open calendar" at bounding box center [282, 178] width 16 height 16
click at [249, 118] on span "13" at bounding box center [245, 119] width 12 height 12
type input "[DATE]"
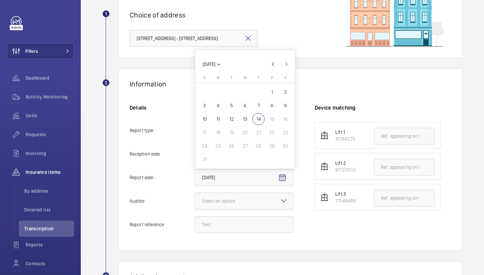
click at [275, 200] on div at bounding box center [244, 201] width 98 height 16
click at [195, 200] on input "Auditor Select an option" at bounding box center [195, 201] width 0 height 16
click at [284, 201] on mat-icon at bounding box center [284, 201] width 8 height 8
click at [195, 201] on input "Auditor Select an option" at bounding box center [195, 201] width 0 height 16
click at [283, 200] on mat-icon at bounding box center [284, 201] width 8 height 8
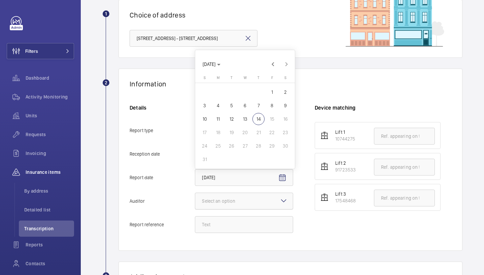
click at [195, 200] on input "Auditor Select an option" at bounding box center [195, 201] width 0 height 16
click at [252, 201] on div at bounding box center [244, 201] width 98 height 16
click at [195, 201] on input "Auditor Select an option" at bounding box center [195, 201] width 0 height 16
click at [288, 201] on div at bounding box center [244, 201] width 98 height 16
click at [195, 201] on input "Auditor Select an option" at bounding box center [195, 201] width 0 height 16
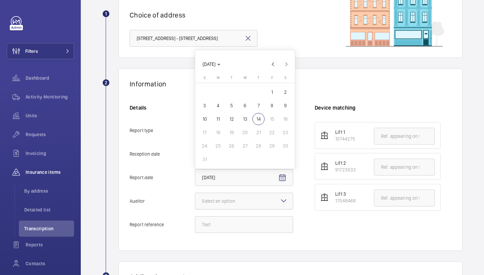
click at [285, 201] on mat-icon at bounding box center [284, 201] width 8 height 8
click at [195, 201] on input "Auditor Select an option" at bounding box center [195, 201] width 0 height 16
click at [254, 202] on div at bounding box center [244, 201] width 98 height 16
click at [195, 202] on input "Auditor Select an option" at bounding box center [195, 201] width 0 height 16
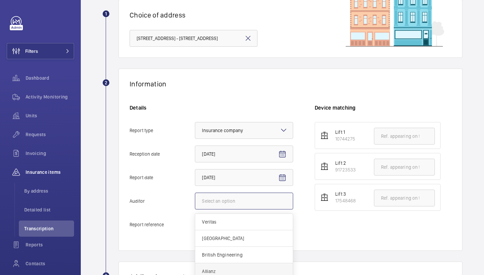
click at [226, 269] on span "Allianz" at bounding box center [244, 271] width 84 height 7
click at [195, 209] on input "Auditor Select an option Veritas Zurich British Engineering Allianz Other" at bounding box center [195, 201] width 0 height 16
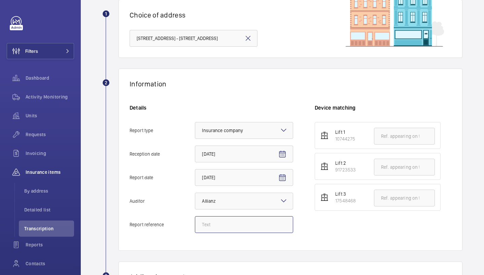
click at [221, 230] on input "Report reference" at bounding box center [244, 224] width 98 height 17
click at [231, 225] on input "Report reference" at bounding box center [244, 224] width 98 height 17
paste input "E52829001945"
type input "E52829001945"
click at [394, 166] on input "text" at bounding box center [404, 167] width 61 height 17
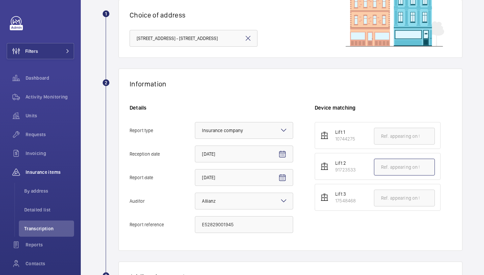
paste input "E52829001945"
type input "E52829001945"
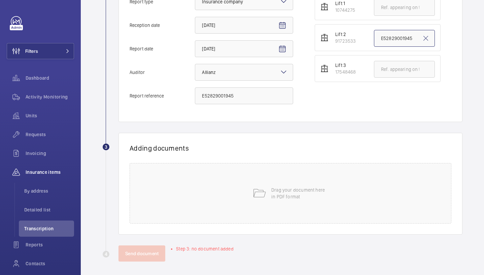
scroll to position [185, 0]
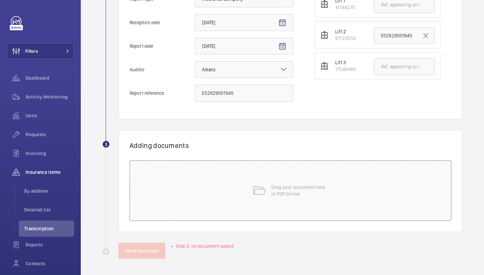
click at [239, 204] on div "Drag your document here in PDF format" at bounding box center [291, 190] width 322 height 61
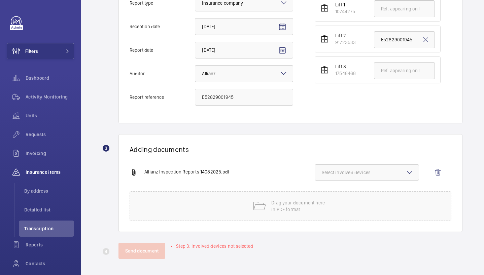
click at [379, 175] on span "Select involved devices" at bounding box center [367, 172] width 90 height 7
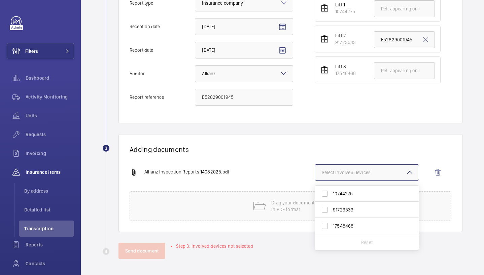
click at [360, 209] on span "91723533" at bounding box center [367, 210] width 69 height 7
click at [331, 209] on input "91723533" at bounding box center [324, 209] width 13 height 13
checkbox input "true"
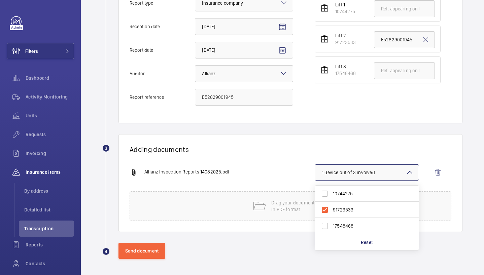
click at [200, 147] on h1 "Adding documents" at bounding box center [291, 149] width 322 height 8
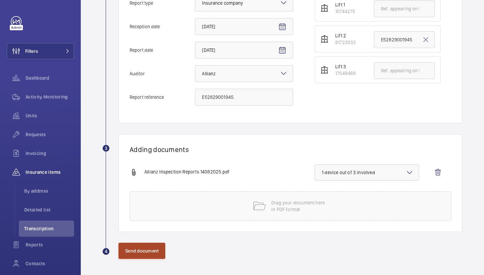
click at [135, 249] on button "Send document" at bounding box center [141, 251] width 47 height 16
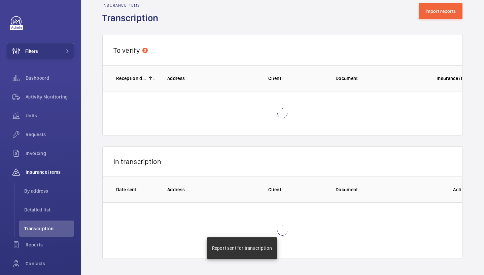
scroll to position [13, 0]
click at [448, 14] on button "Import reports" at bounding box center [441, 11] width 44 height 16
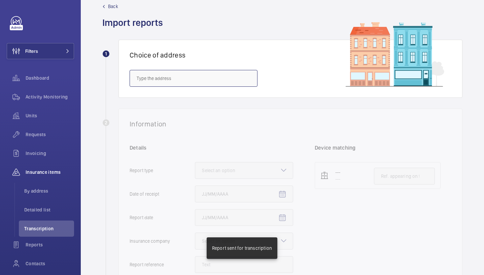
click at [182, 76] on input "text" at bounding box center [194, 78] width 128 height 17
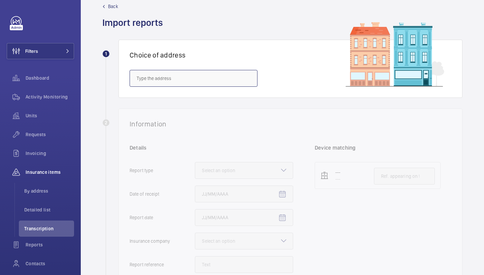
click at [178, 77] on input "text" at bounding box center [194, 78] width 128 height 17
paste input "W1W 5QZ"
click at [185, 100] on span "[STREET_ADDRESS] - [STREET_ADDRESS]" at bounding box center [178, 98] width 83 height 7
type input "[STREET_ADDRESS] - [STREET_ADDRESS]"
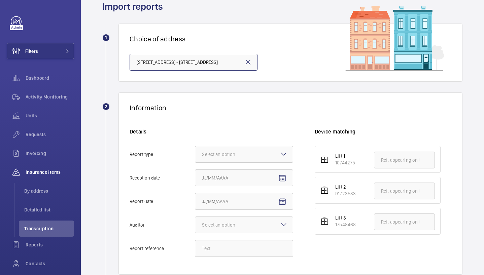
scroll to position [92, 0]
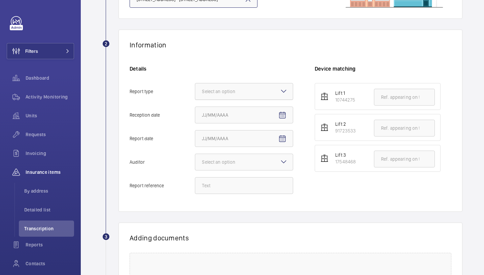
click at [246, 89] on div "Select an option" at bounding box center [227, 91] width 50 height 7
click at [195, 89] on input "Report type Select an option" at bounding box center [195, 91] width 0 height 16
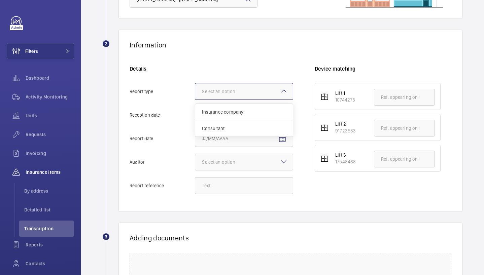
scroll to position [0, 0]
click at [256, 111] on span "Insurance company" at bounding box center [244, 112] width 84 height 7
click at [195, 100] on input "Report type Select an option Insurance company Consultant" at bounding box center [195, 91] width 0 height 16
click at [278, 113] on button "Reception date" at bounding box center [282, 115] width 16 height 16
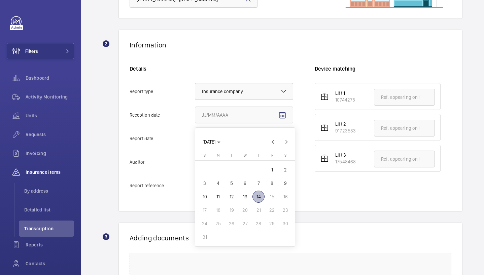
drag, startPoint x: 258, startPoint y: 193, endPoint x: 259, endPoint y: 185, distance: 7.8
click at [258, 192] on span "14" at bounding box center [258, 197] width 12 height 12
type input "[DATE]"
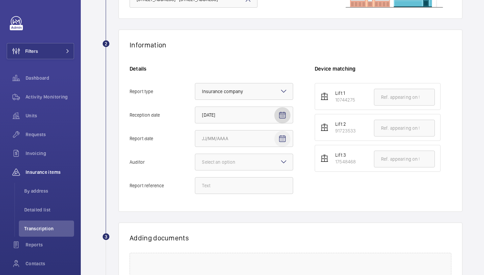
click at [284, 135] on mat-icon "Open calendar" at bounding box center [282, 139] width 8 height 8
click at [246, 217] on span "13" at bounding box center [245, 220] width 12 height 12
type input "[DATE]"
click at [284, 159] on mat-icon at bounding box center [284, 162] width 8 height 8
click at [195, 159] on input "Auditor Select an option" at bounding box center [195, 162] width 0 height 16
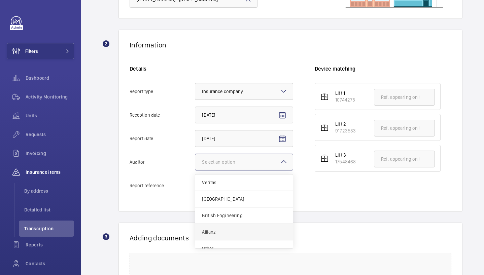
click at [221, 227] on div "Allianz" at bounding box center [244, 232] width 98 height 16
click at [195, 170] on input "Auditor Select an option Veritas Zurich British Engineering Allianz Other" at bounding box center [195, 162] width 0 height 16
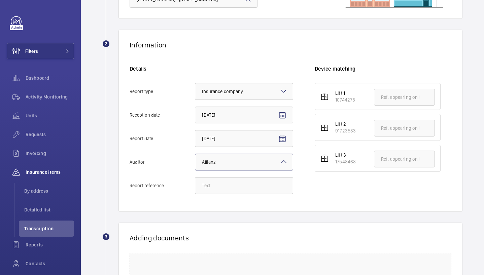
click at [219, 175] on div "Details Report type Select an option × Insurance company × Reception date [DATE…" at bounding box center [222, 133] width 185 height 136
click at [220, 188] on input "Report reference" at bounding box center [244, 185] width 98 height 17
click at [206, 185] on input "Report reference" at bounding box center [244, 185] width 98 height 17
paste input "E52829001946"
type input "E52829001946"
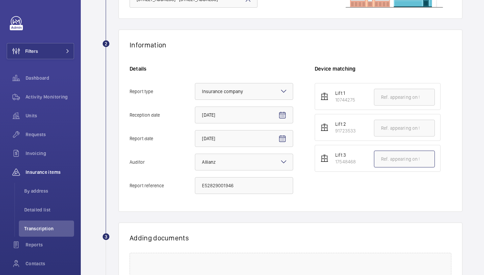
click at [396, 157] on input "text" at bounding box center [404, 159] width 61 height 17
paste input "E52829001946"
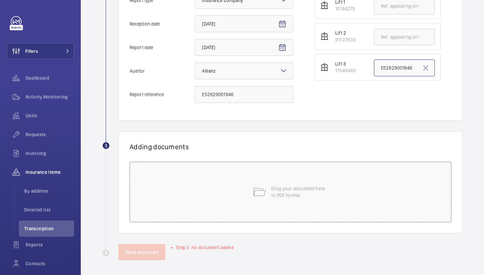
scroll to position [185, 0]
type input "E52829001946"
click at [228, 186] on div "Drag your document here in PDF format" at bounding box center [291, 190] width 322 height 61
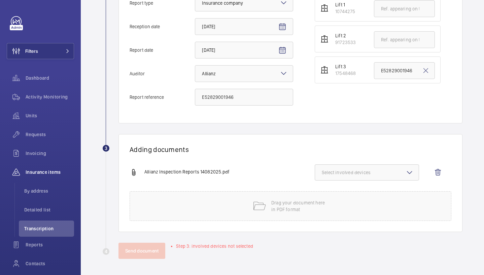
click at [387, 173] on span "Select involved devices" at bounding box center [367, 172] width 90 height 7
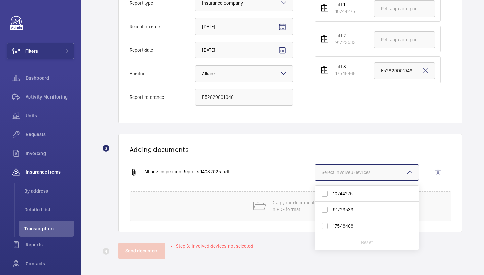
click at [338, 228] on span "17548468" at bounding box center [367, 226] width 69 height 7
click at [331, 228] on input "17548468" at bounding box center [324, 225] width 13 height 13
checkbox input "true"
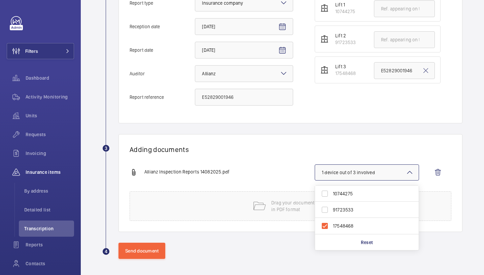
click at [251, 155] on div "Adding documents Allianz Inspection Reports 14082025.pdf 1 device out of 3 invo…" at bounding box center [290, 183] width 344 height 98
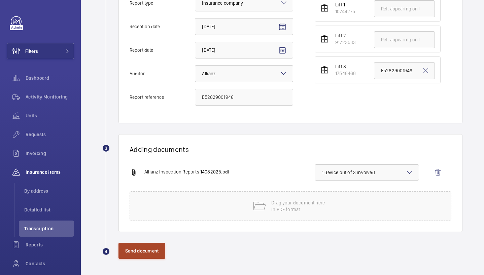
click at [138, 252] on button "Send document" at bounding box center [141, 251] width 47 height 16
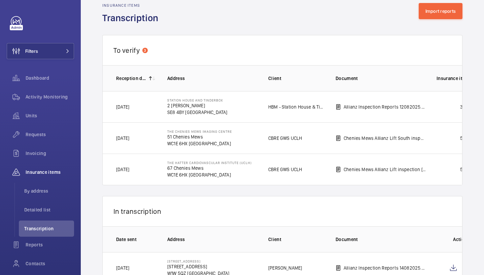
scroll to position [142, 0]
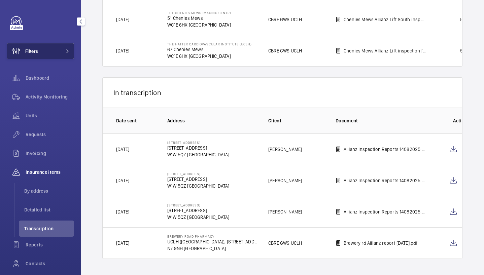
click at [38, 52] on button "Filters" at bounding box center [40, 51] width 67 height 16
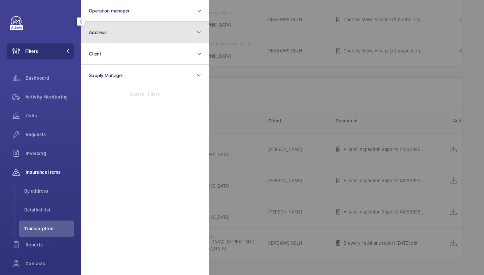
click at [121, 23] on button "Address" at bounding box center [145, 33] width 128 height 22
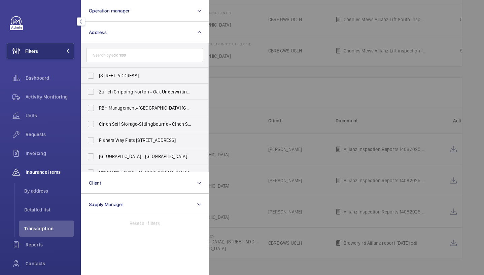
click at [165, 53] on input "text" at bounding box center [144, 55] width 117 height 14
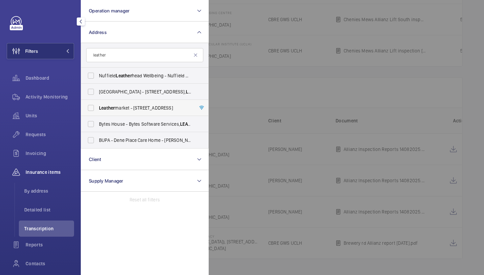
type input "leather"
click at [148, 105] on span "Leather market - [STREET_ADDRESS]" at bounding box center [145, 108] width 93 height 7
click at [98, 105] on input "Leather market - [STREET_ADDRESS]" at bounding box center [90, 107] width 13 height 13
checkbox input "true"
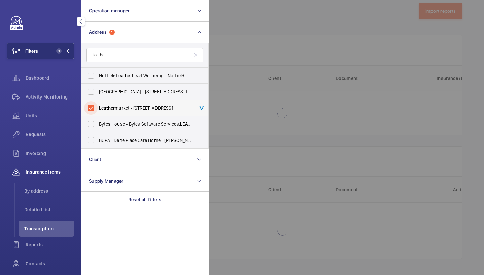
scroll to position [13, 0]
click at [241, 88] on div at bounding box center [451, 137] width 484 height 275
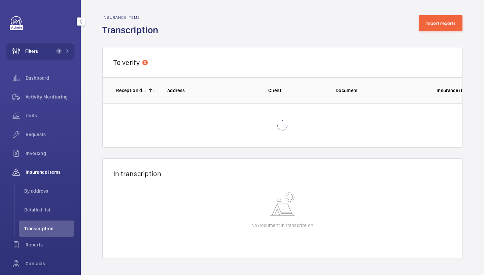
scroll to position [1, 0]
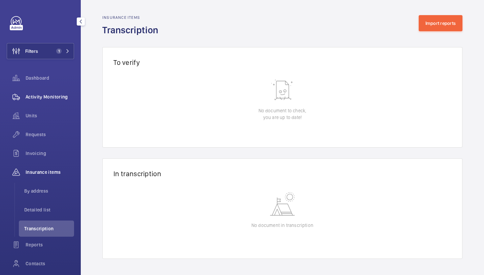
click at [56, 99] on span "Activity Monitoring" at bounding box center [50, 97] width 48 height 7
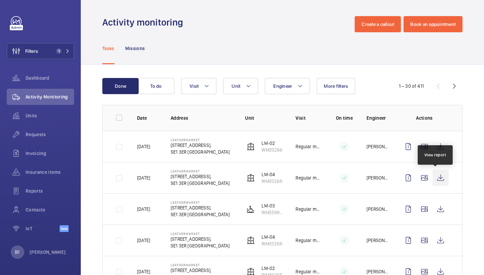
click at [435, 179] on wm-front-icon-button at bounding box center [440, 178] width 16 height 16
click at [360, 14] on wm-front-admin-header "Activity monitoring Create a callout Book an appointment" at bounding box center [282, 16] width 403 height 32
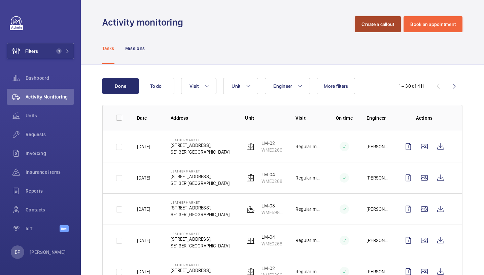
click at [367, 26] on button "Create a callout" at bounding box center [378, 24] width 46 height 16
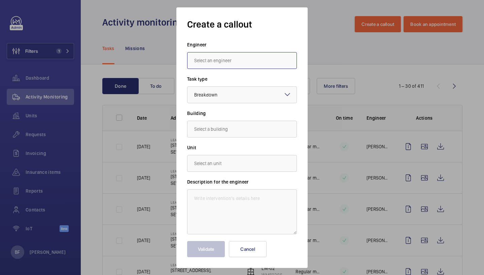
click at [215, 64] on input "text" at bounding box center [242, 60] width 110 height 17
click at [222, 99] on span "[PERSON_NAME]" at bounding box center [211, 97] width 34 height 7
type input "[PERSON_NAME]"
click at [234, 130] on input "text" at bounding box center [242, 129] width 110 height 17
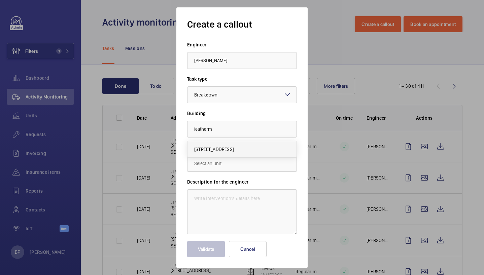
click at [234, 147] on span "[STREET_ADDRESS]" at bounding box center [214, 149] width 40 height 7
type input "[STREET_ADDRESS]"
click at [230, 165] on input "text" at bounding box center [242, 163] width 110 height 17
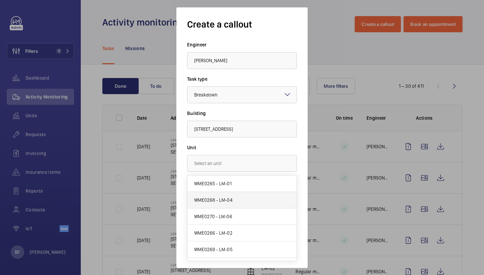
click at [232, 195] on mat-option "WME0268 - LM-04" at bounding box center [241, 200] width 109 height 16
type input "WME0268 - LM-04"
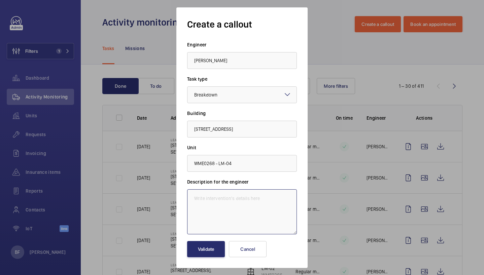
click at [211, 198] on textarea at bounding box center [242, 211] width 110 height 45
paste textarea "Summary: Auto dialler on LM-04 not connecting through Description: Auto dialler…"
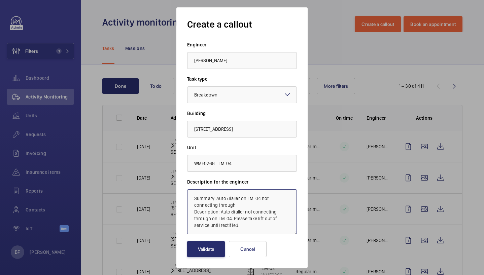
drag, startPoint x: 216, startPoint y: 199, endPoint x: 180, endPoint y: 191, distance: 36.7
click at [180, 191] on div "Create a callout Engineer [PERSON_NAME] Task type Select a task type × Breakdow…" at bounding box center [241, 137] width 131 height 261
click at [288, 199] on textarea "Auto dialler on LM-04 not connecting through Description: Auto dialler not conn…" at bounding box center [242, 211] width 110 height 45
drag, startPoint x: 221, startPoint y: 206, endPoint x: 179, endPoint y: 189, distance: 44.9
click at [179, 189] on div "Create a callout Engineer [PERSON_NAME] Task type Select a task type × Breakdow…" at bounding box center [241, 137] width 131 height 261
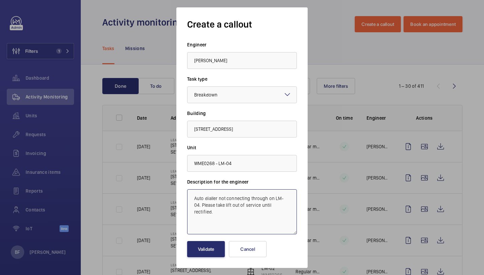
click at [205, 199] on textarea "Auto dialler not connecting through on LM-04. Please take lift out of service u…" at bounding box center [242, 211] width 110 height 45
click at [194, 199] on textarea "Autodialler not connecting through on LM-04. Please take the lift out of servic…" at bounding box center [242, 211] width 110 height 45
paste textarea "Job #349290"
type textarea "Job #349290 - Autodialler not connecting through on LM-04. Please take the lift…"
click at [204, 252] on button "Validate" at bounding box center [206, 249] width 38 height 16
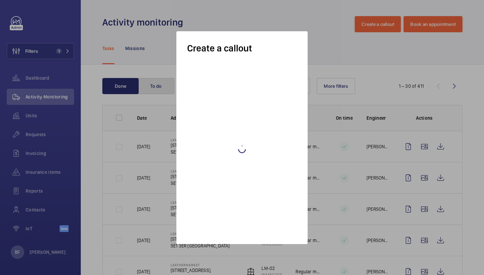
click at [159, 86] on button "To do" at bounding box center [156, 86] width 36 height 16
click at [156, 87] on button "To do" at bounding box center [156, 86] width 36 height 16
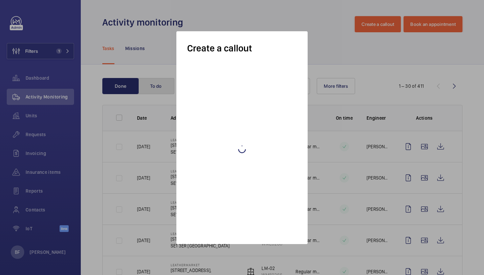
click at [156, 87] on button "To do" at bounding box center [156, 86] width 36 height 16
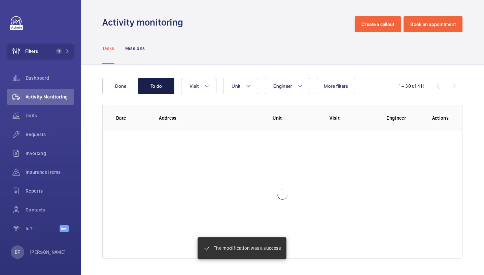
click at [156, 88] on button "To do" at bounding box center [156, 86] width 36 height 16
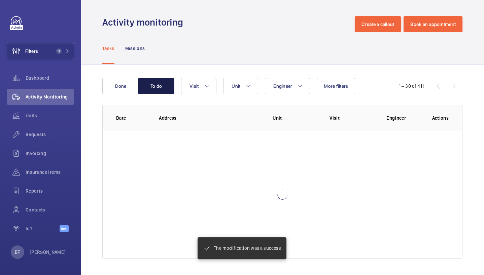
click at [156, 88] on button "To do" at bounding box center [156, 86] width 36 height 16
click at [150, 87] on button "To do" at bounding box center [156, 86] width 36 height 16
